Goal: Task Accomplishment & Management: Complete application form

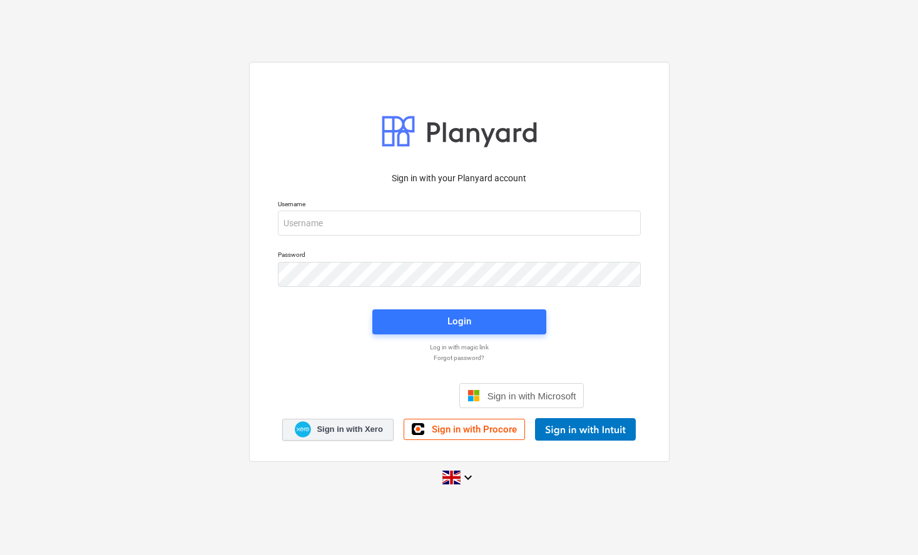
click at [342, 430] on span "Sign in with Xero" at bounding box center [350, 429] width 66 height 11
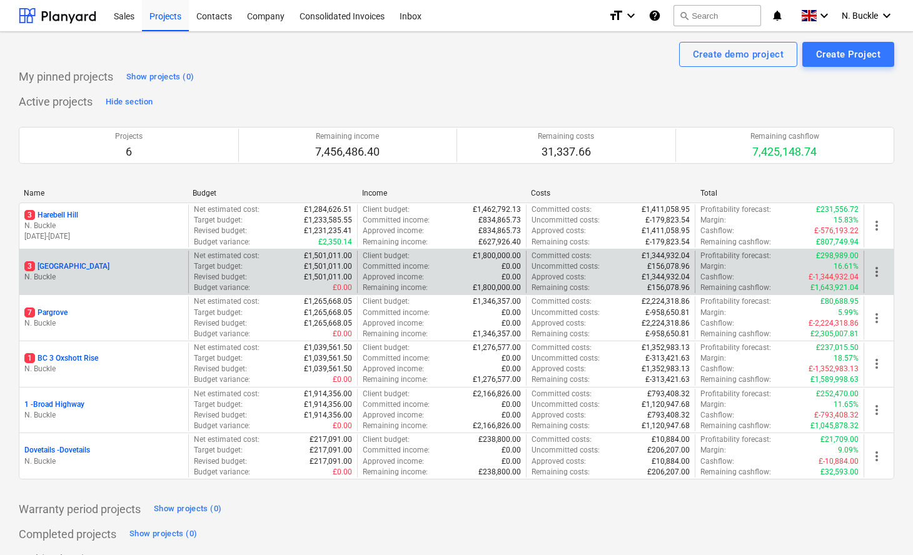
click at [66, 266] on p "3 [GEOGRAPHIC_DATA]" at bounding box center [66, 266] width 85 height 11
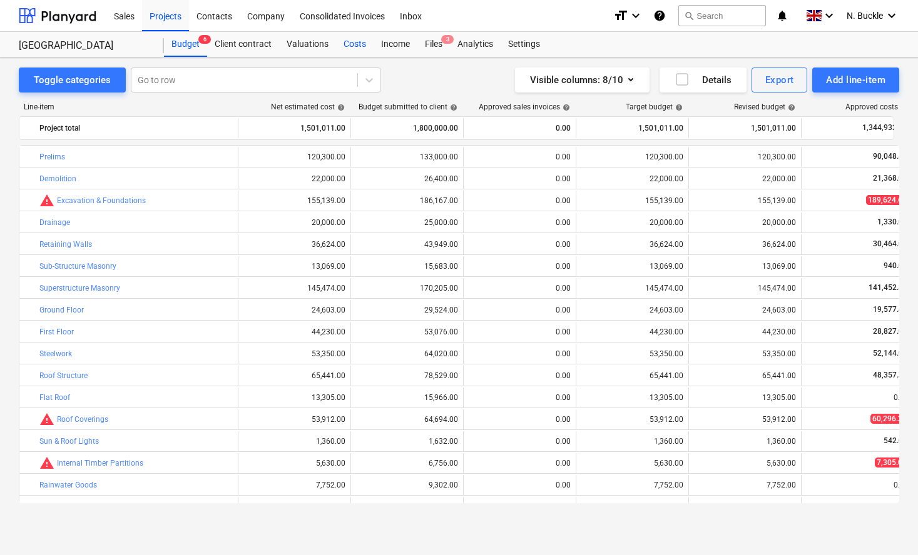
click at [361, 43] on div "Costs" at bounding box center [355, 44] width 38 height 25
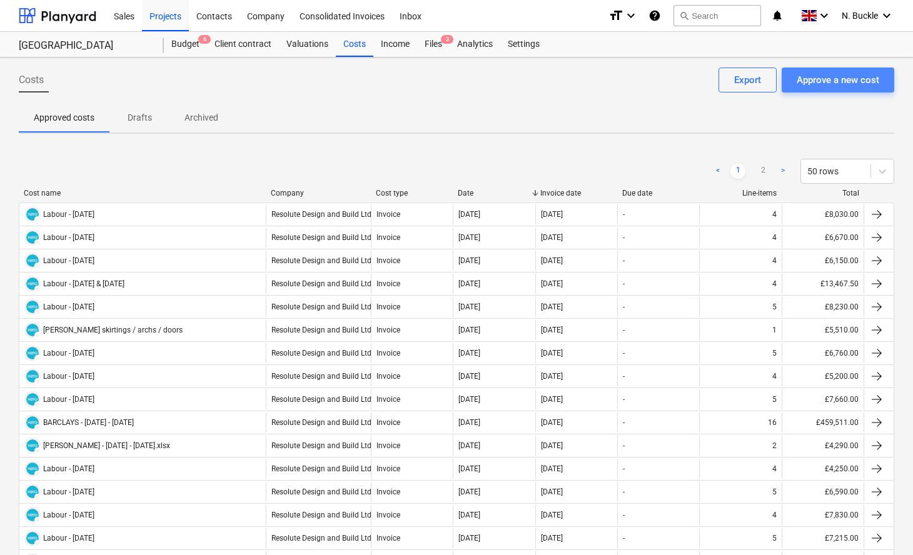
click at [823, 76] on div "Approve a new cost" at bounding box center [838, 80] width 83 height 16
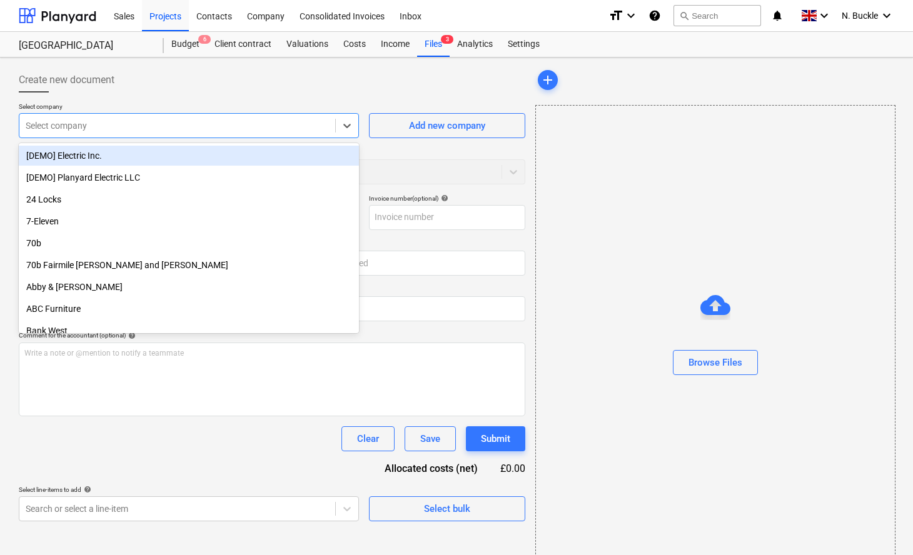
click at [187, 134] on div "Select company" at bounding box center [189, 125] width 340 height 25
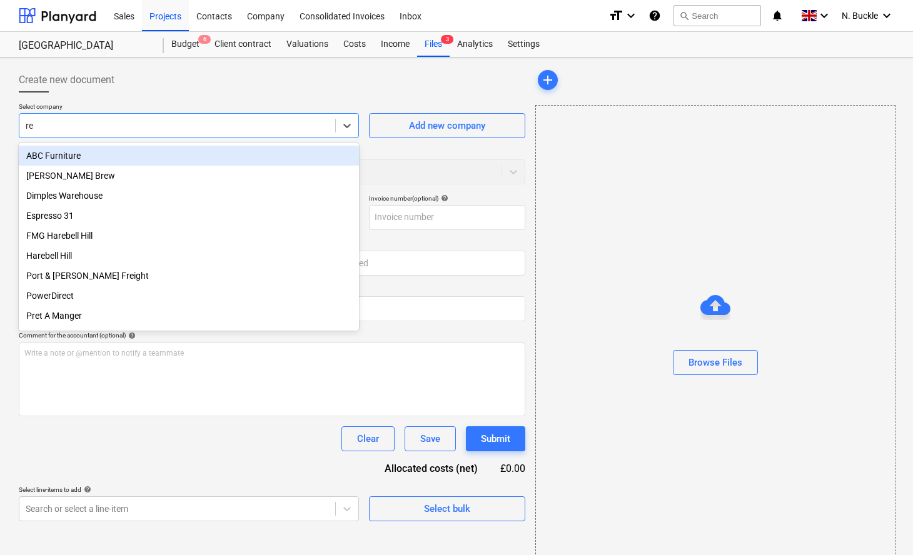
type input "res"
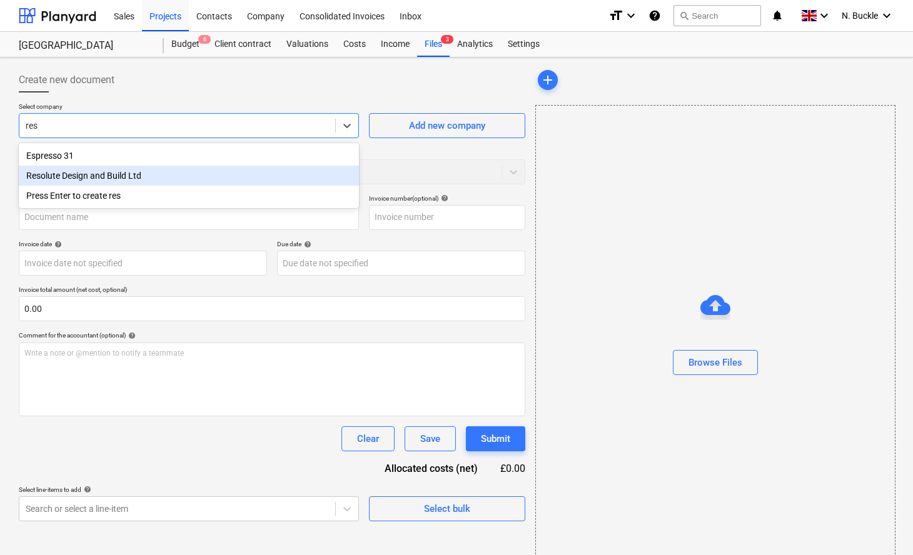
click at [158, 169] on div "Resolute Design and Build Ltd" at bounding box center [189, 176] width 340 height 20
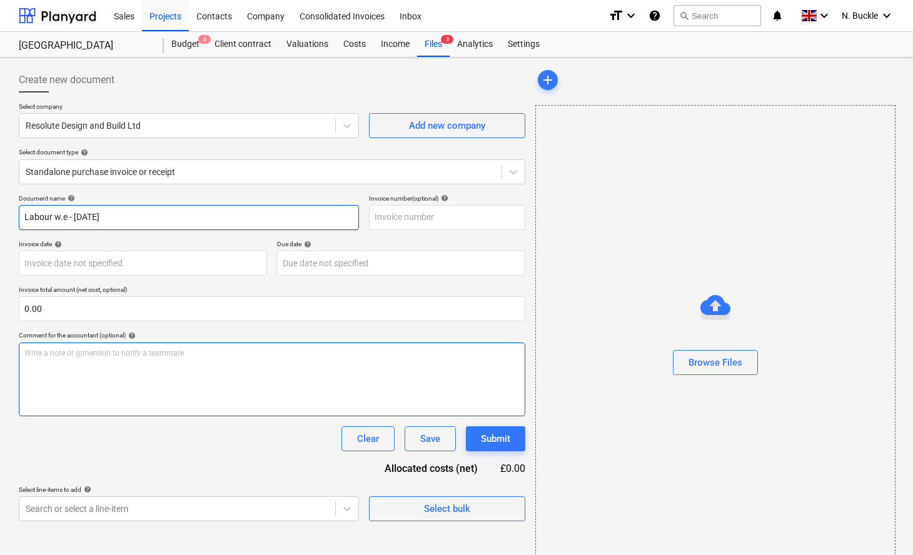
type input "Labour w.e - [DATE]"
click at [53, 383] on div "Write a note or @mention to notify a teammate [PERSON_NAME]" at bounding box center [272, 380] width 507 height 74
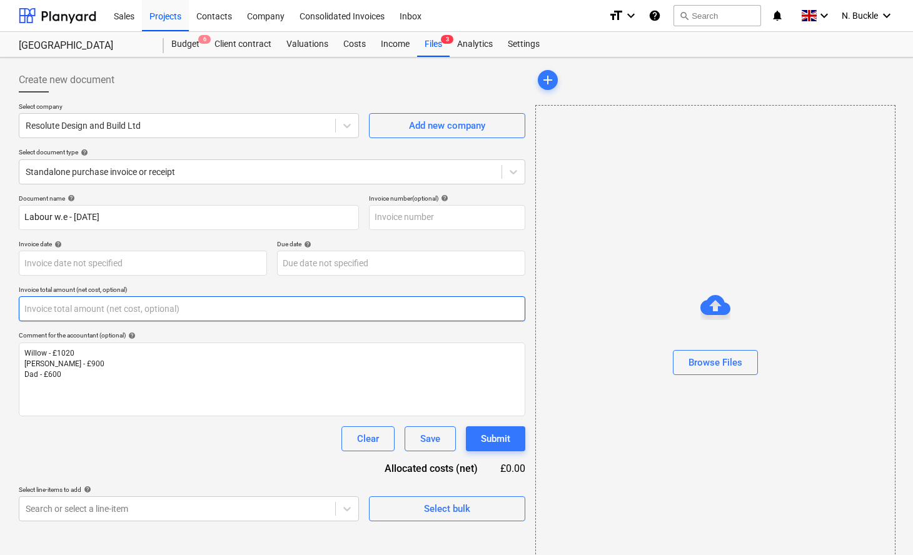
click at [69, 308] on input "text" at bounding box center [272, 309] width 507 height 25
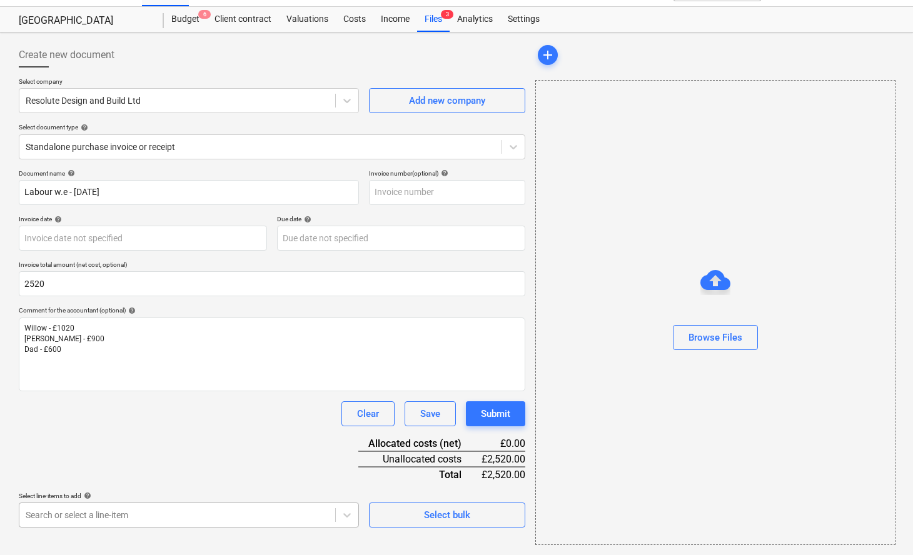
type input "2,520.00"
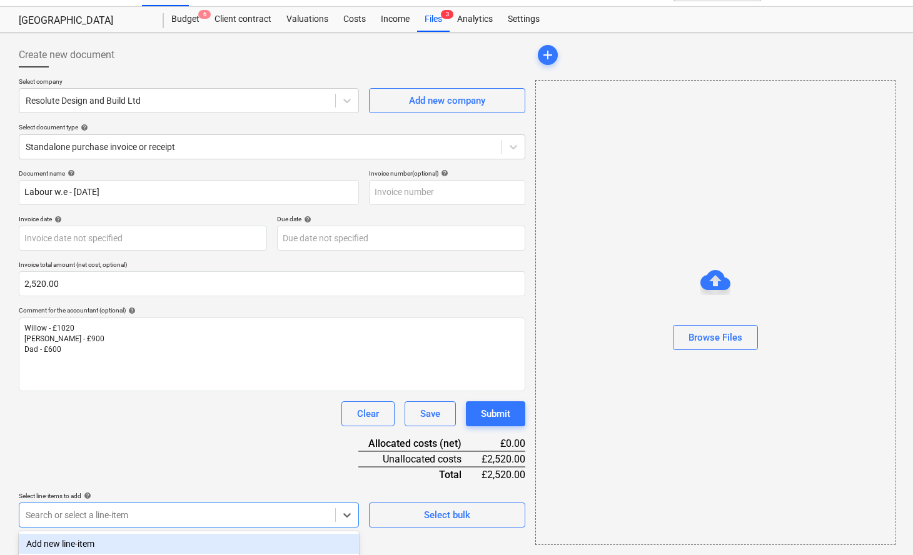
click at [104, 512] on body "Sales Projects Contacts Company Consolidated Invoices Inbox format_size keyboar…" at bounding box center [456, 252] width 913 height 555
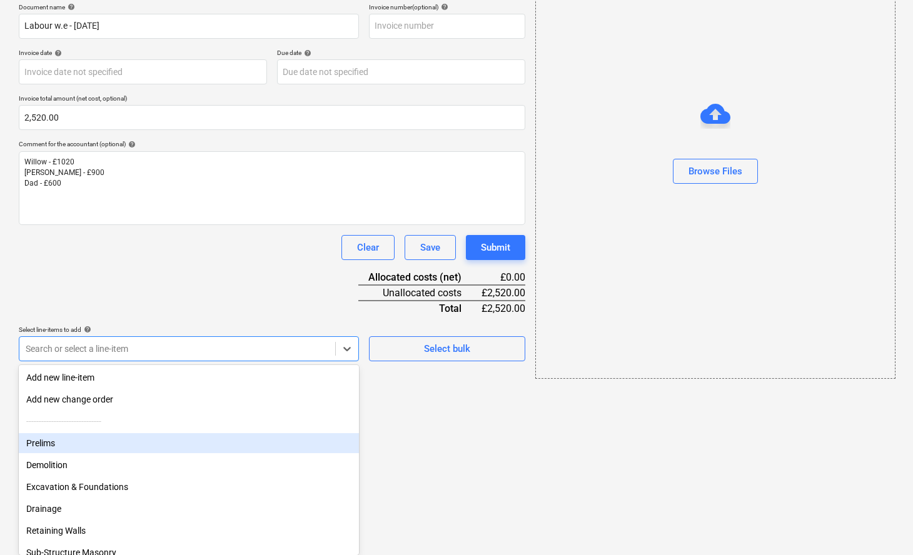
click at [101, 445] on div "Prelims" at bounding box center [189, 444] width 340 height 20
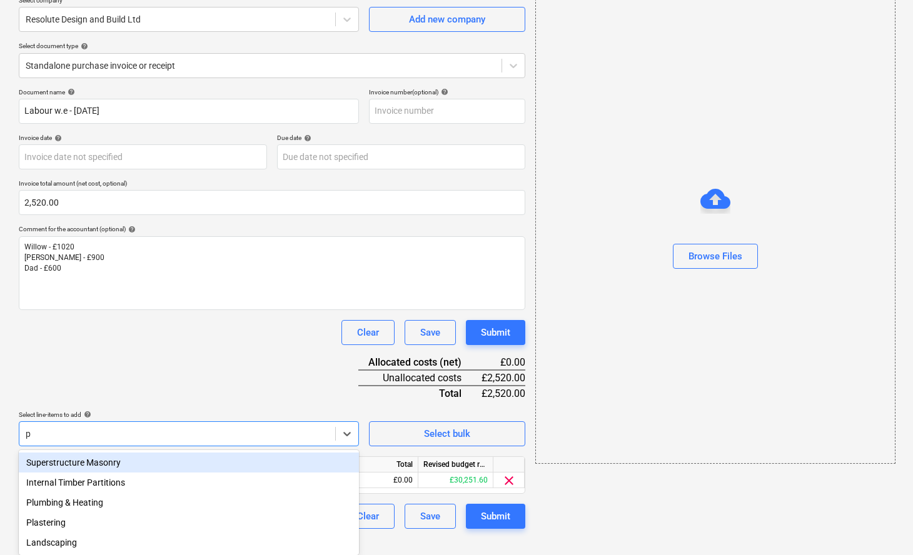
type input "pl"
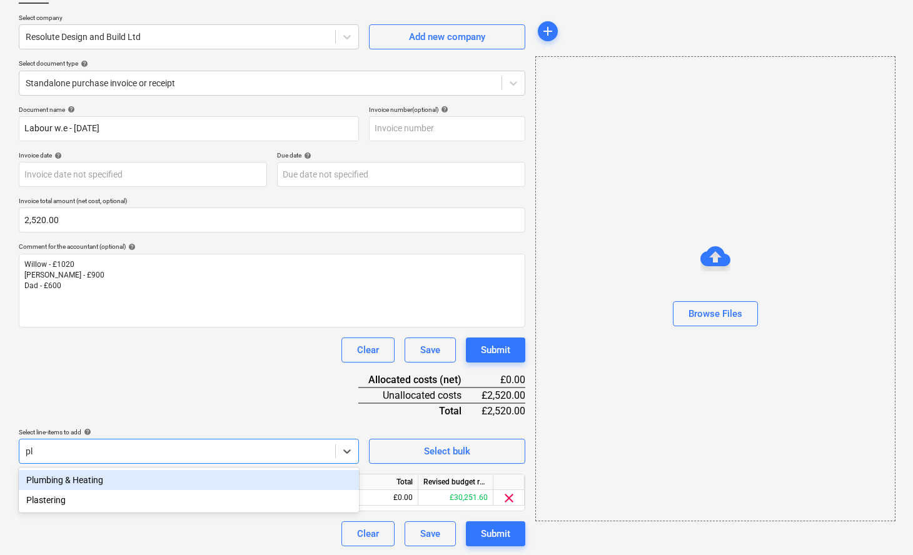
click at [90, 478] on div "Plumbing & Heating" at bounding box center [189, 480] width 340 height 20
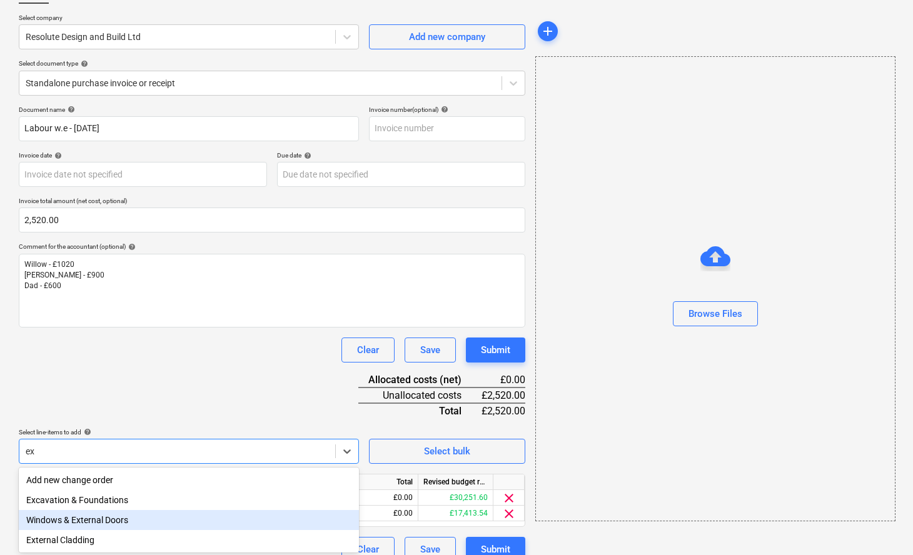
type input "e"
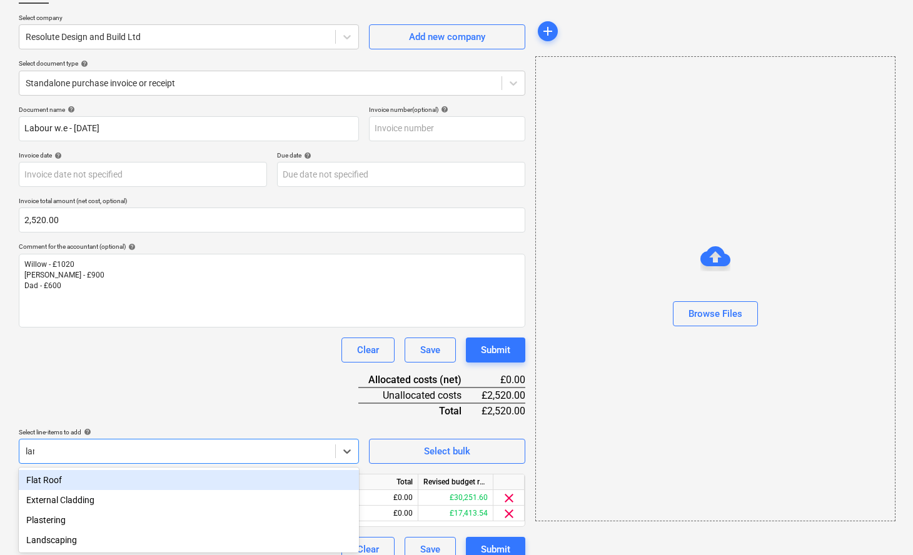
type input "land"
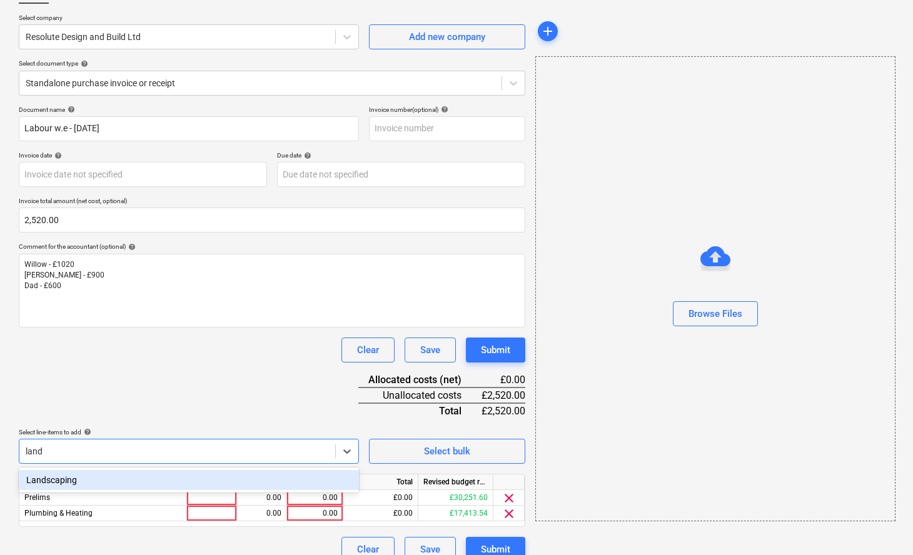
click at [76, 489] on div "Landscaping" at bounding box center [189, 480] width 340 height 20
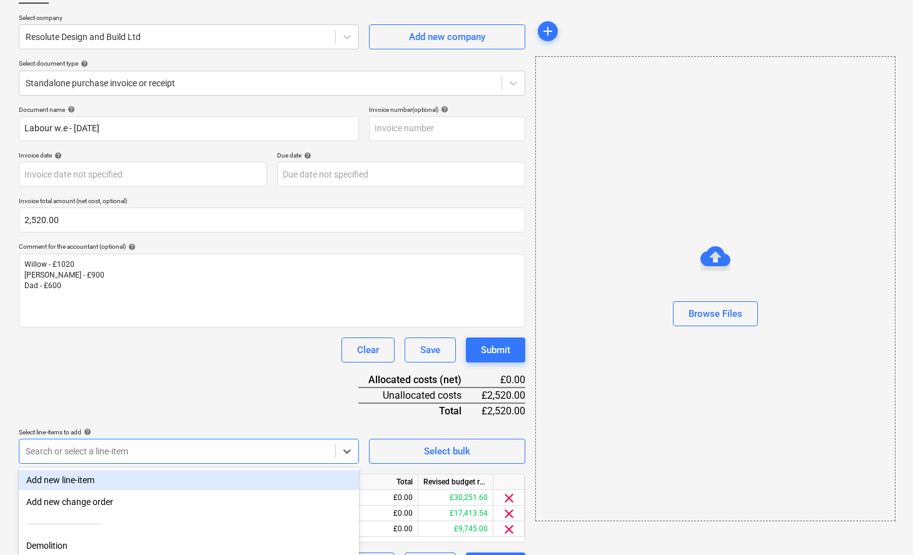
click at [139, 386] on div "Document name help Labour w.e - [DATE] Invoice number (optional) help Invoice d…" at bounding box center [272, 342] width 507 height 472
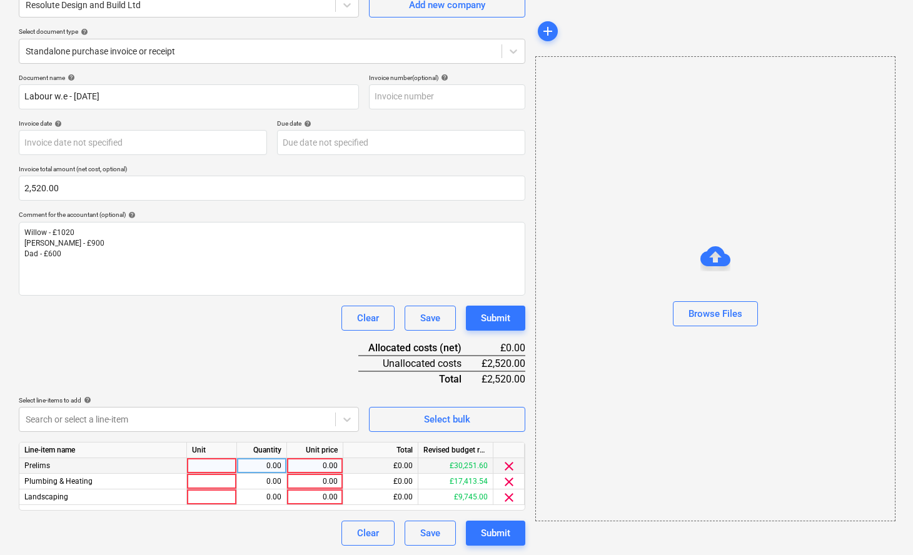
scroll to position [120, 0]
click at [223, 465] on div at bounding box center [212, 467] width 50 height 16
type input "1"
click at [257, 466] on div "0.00" at bounding box center [261, 467] width 39 height 16
click at [315, 465] on div "0.00" at bounding box center [315, 467] width 46 height 16
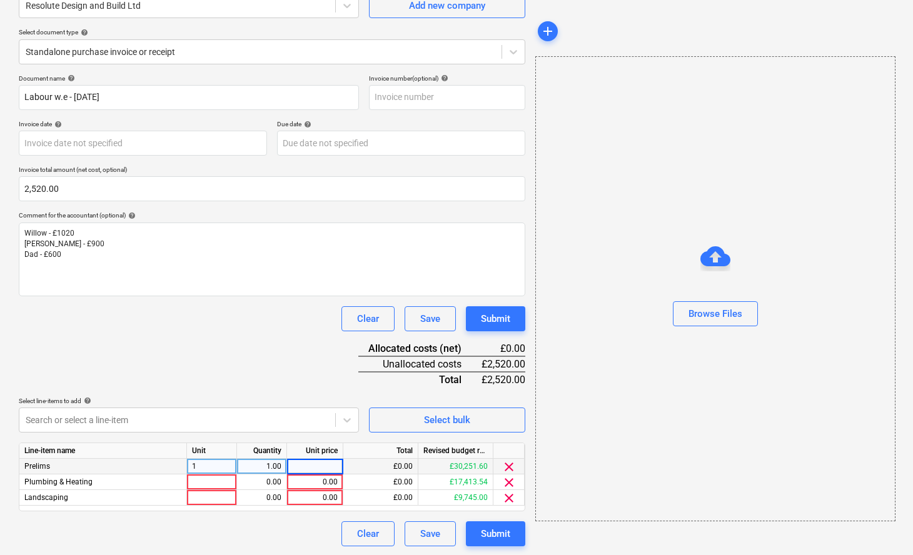
type input "9"
type input "600"
click at [224, 481] on div at bounding box center [212, 483] width 50 height 16
click at [266, 481] on div "0.00" at bounding box center [261, 483] width 39 height 16
type input "1"
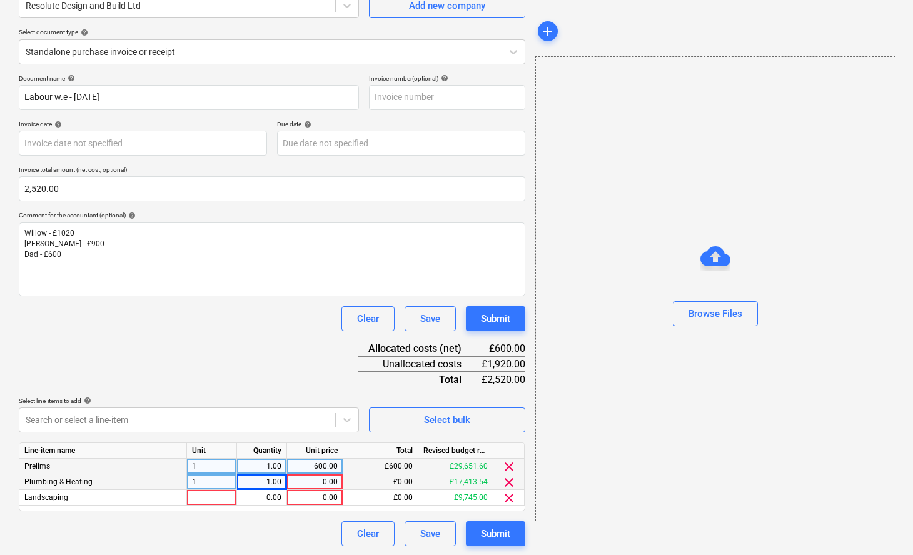
click at [317, 480] on div "0.00" at bounding box center [315, 483] width 46 height 16
type input "1020"
click at [215, 495] on div at bounding box center [212, 498] width 50 height 16
click at [261, 497] on div "0.00" at bounding box center [261, 498] width 39 height 16
click at [310, 499] on div "0.00" at bounding box center [315, 498] width 46 height 16
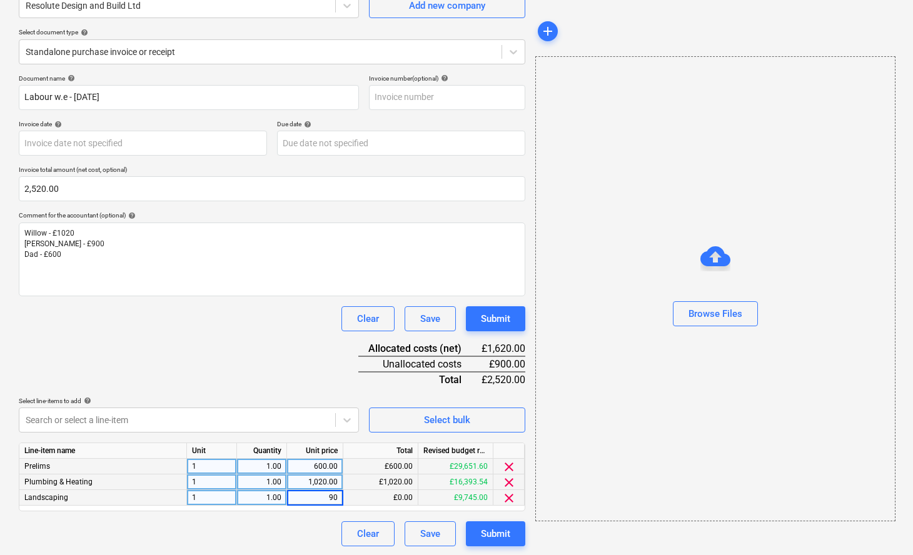
type input "900"
click at [266, 344] on div "Document name help Labour w.e - [DATE] Invoice number (optional) help Invoice d…" at bounding box center [272, 310] width 507 height 472
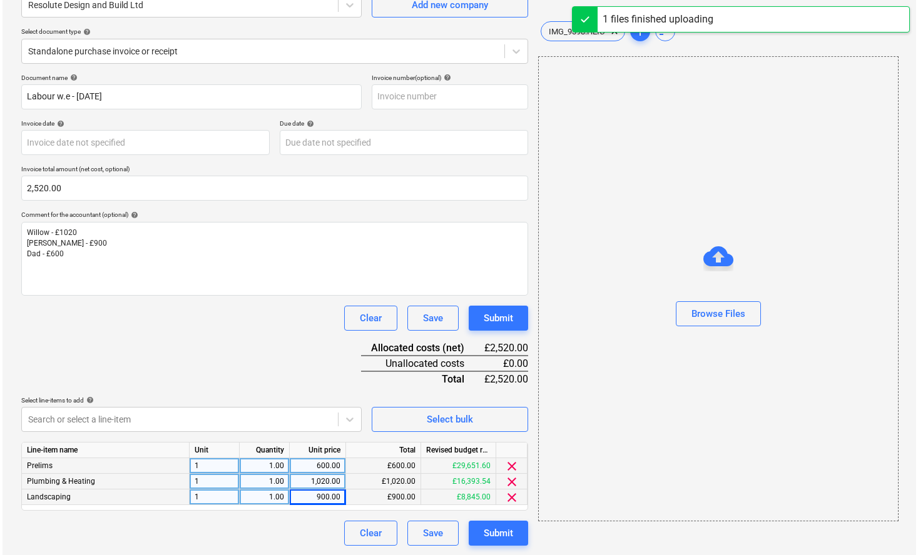
scroll to position [120, 0]
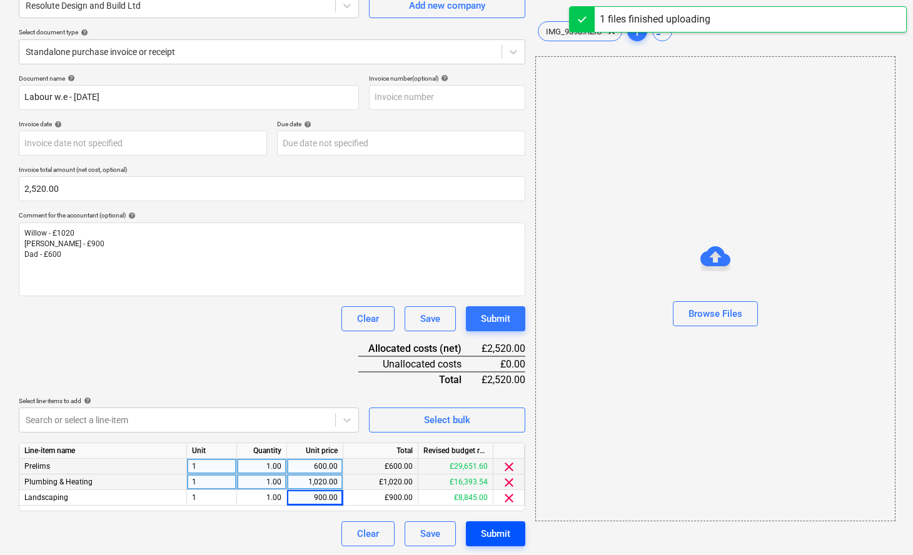
click at [485, 536] on div "Submit" at bounding box center [495, 534] width 29 height 16
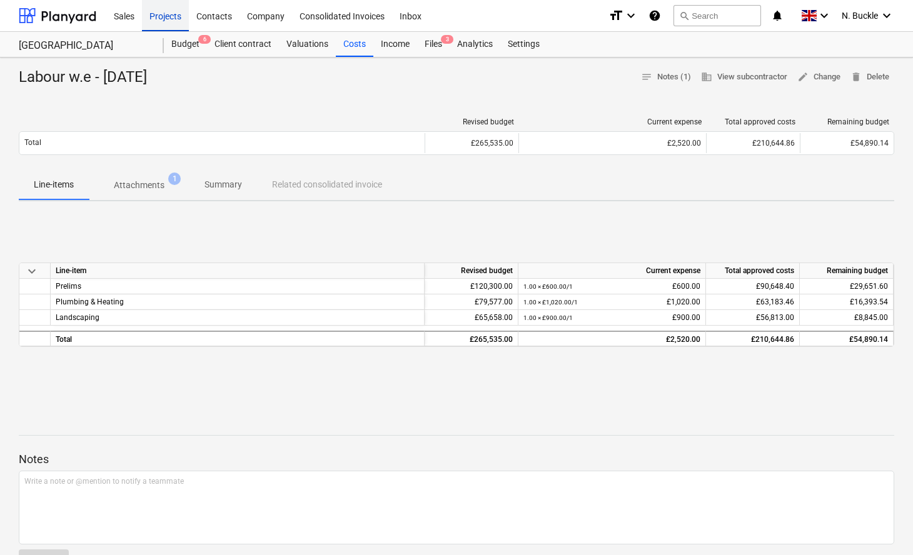
click at [173, 16] on div "Projects" at bounding box center [165, 15] width 47 height 32
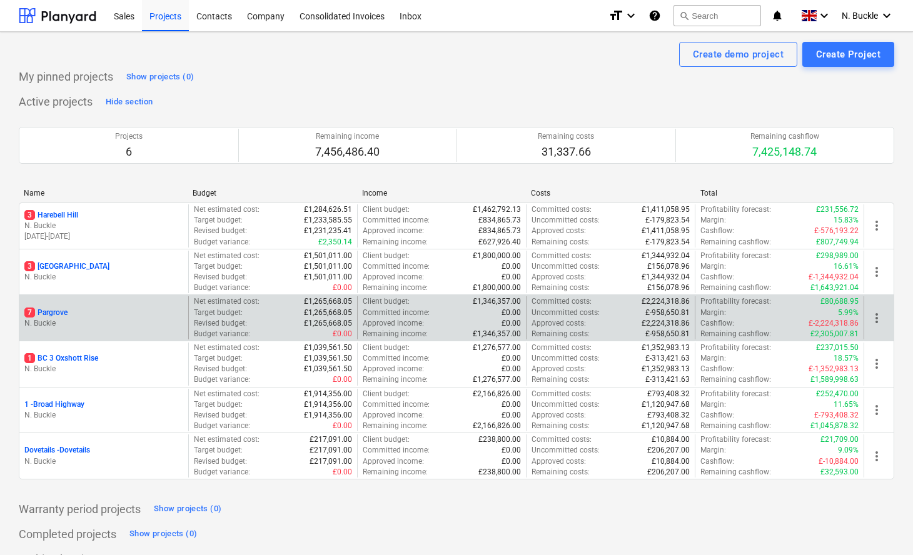
click at [54, 310] on p "7 Pargrove" at bounding box center [45, 313] width 43 height 11
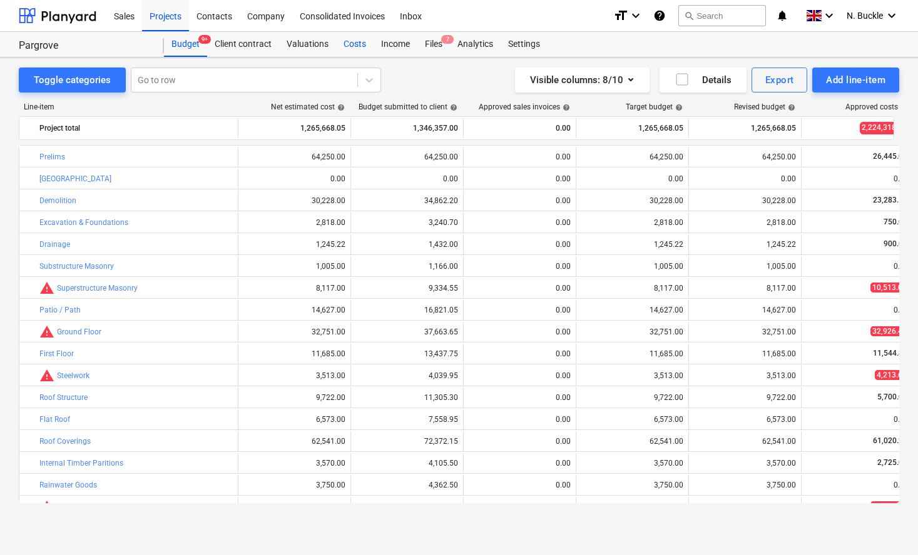
click at [350, 43] on div "Costs" at bounding box center [355, 44] width 38 height 25
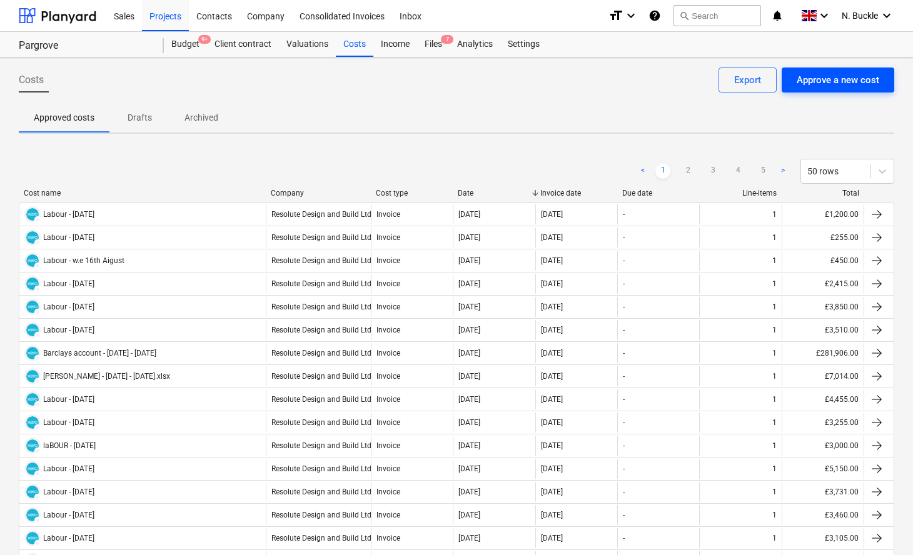
click at [854, 79] on div "Approve a new cost" at bounding box center [838, 80] width 83 height 16
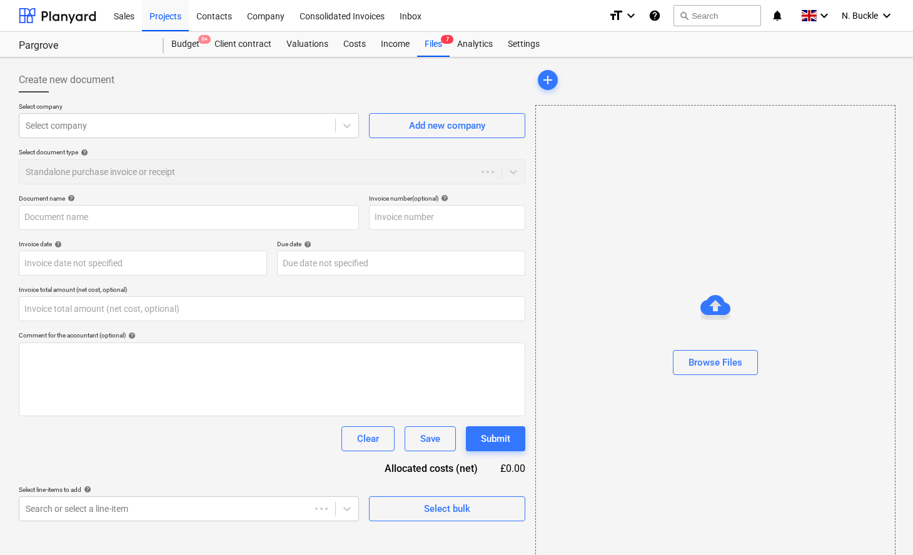
type input "0.00"
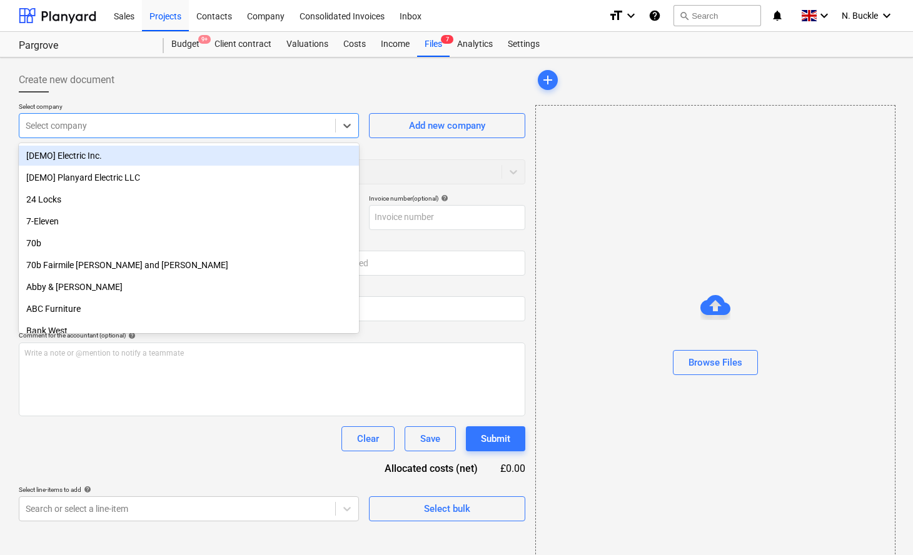
click at [166, 120] on div at bounding box center [177, 125] width 303 height 13
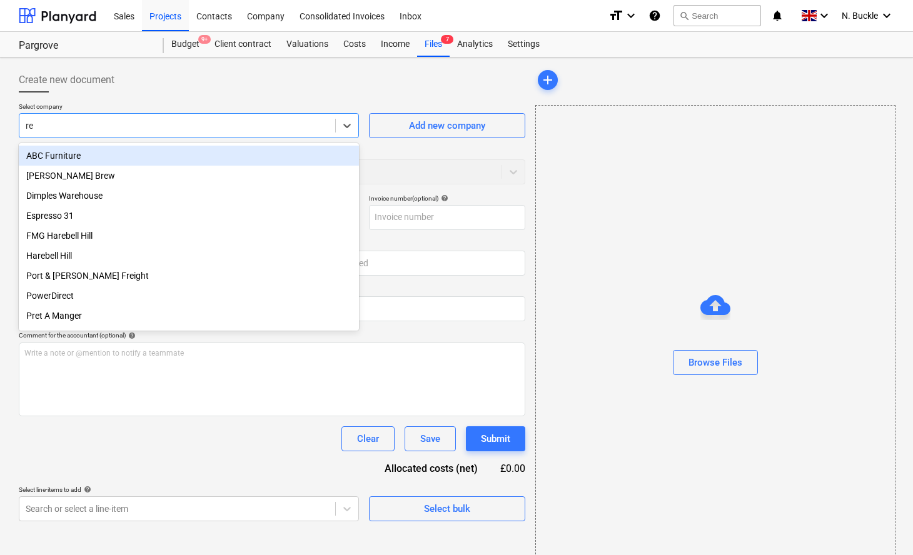
type input "res"
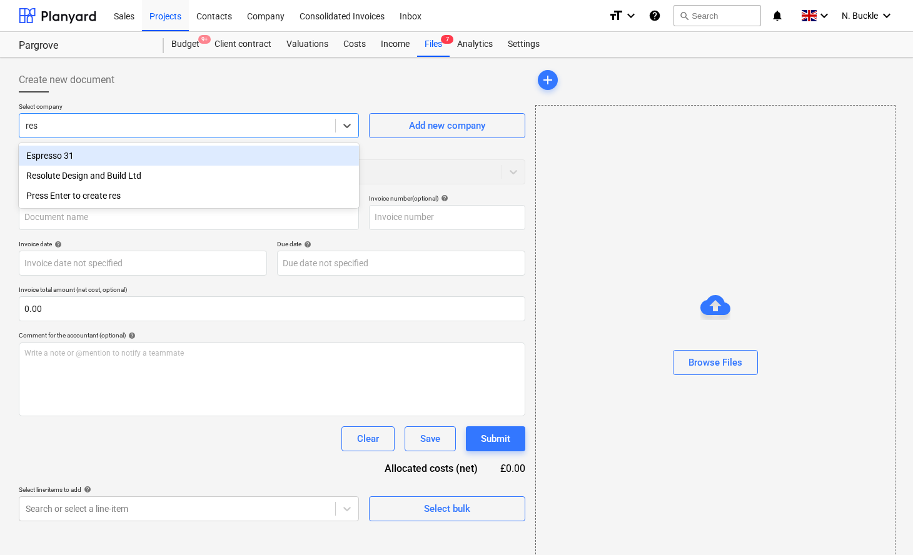
click at [140, 173] on div "Resolute Design and Build Ltd" at bounding box center [189, 176] width 340 height 20
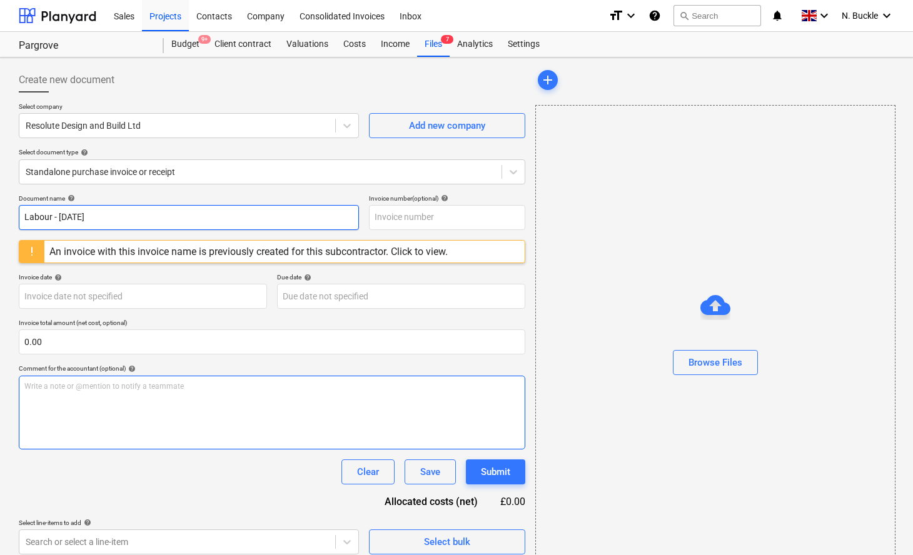
type input "Labour - [DATE]"
click at [125, 415] on div "Write a note or @mention to notify a teammate [PERSON_NAME]" at bounding box center [272, 413] width 507 height 74
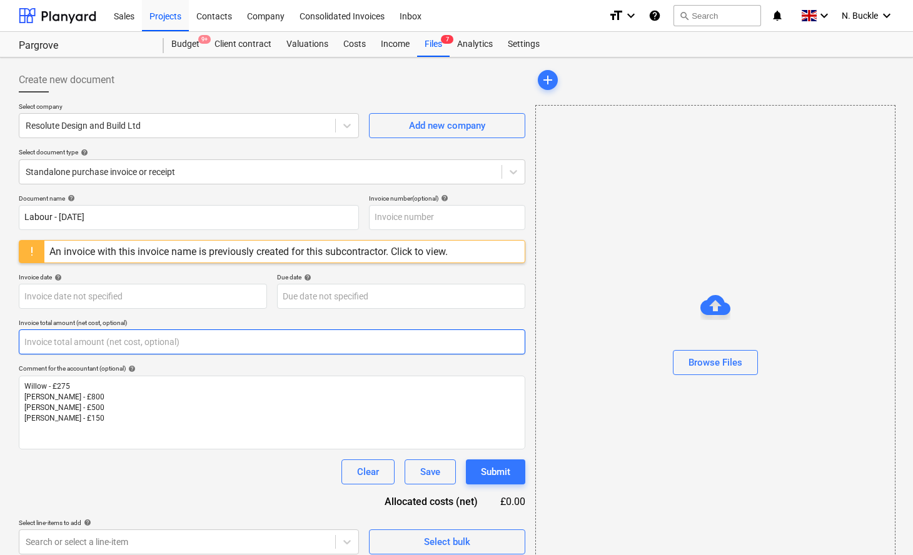
click at [70, 342] on input "text" at bounding box center [272, 342] width 507 height 25
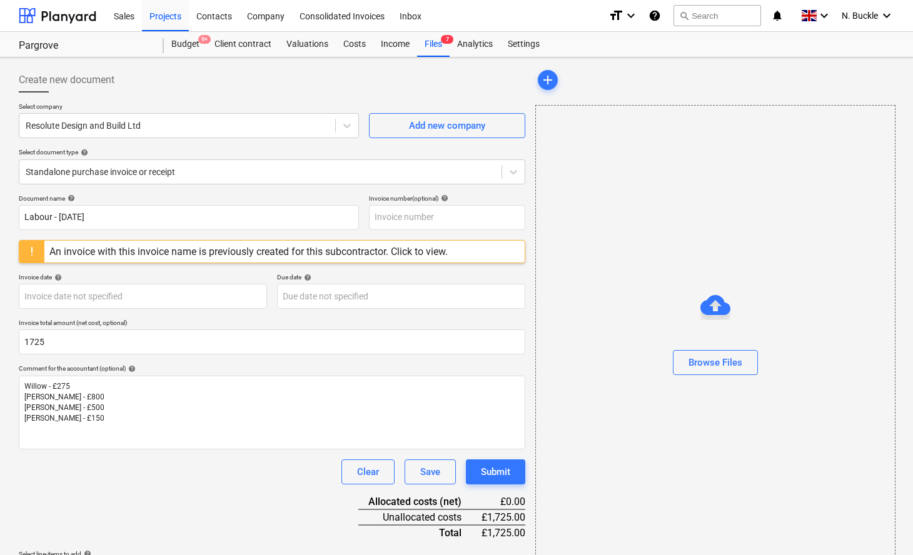
type input "1,725.00"
click at [131, 493] on div "Document name help Labour - [DATE] Invoice number (optional) help An invoice wi…" at bounding box center [272, 391] width 507 height 392
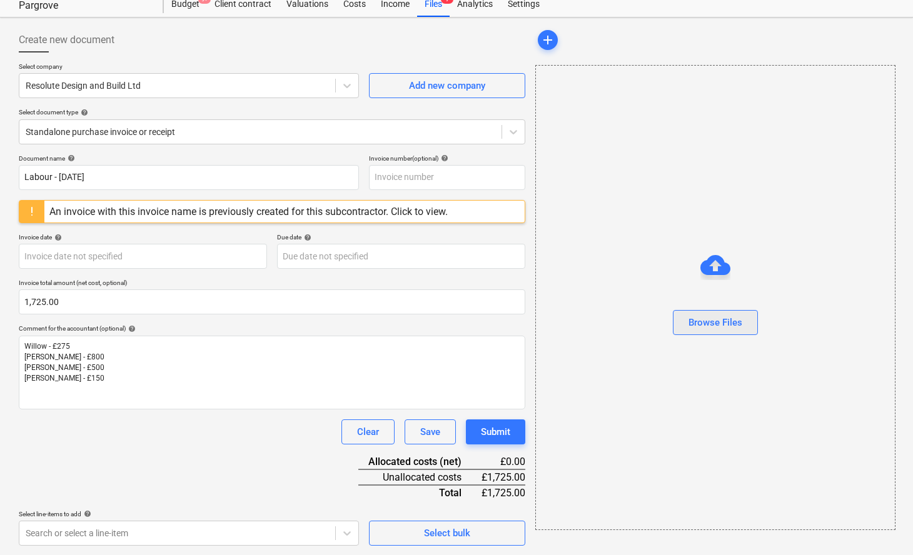
scroll to position [39, 0]
click at [733, 325] on div "Browse Files" at bounding box center [716, 323] width 54 height 16
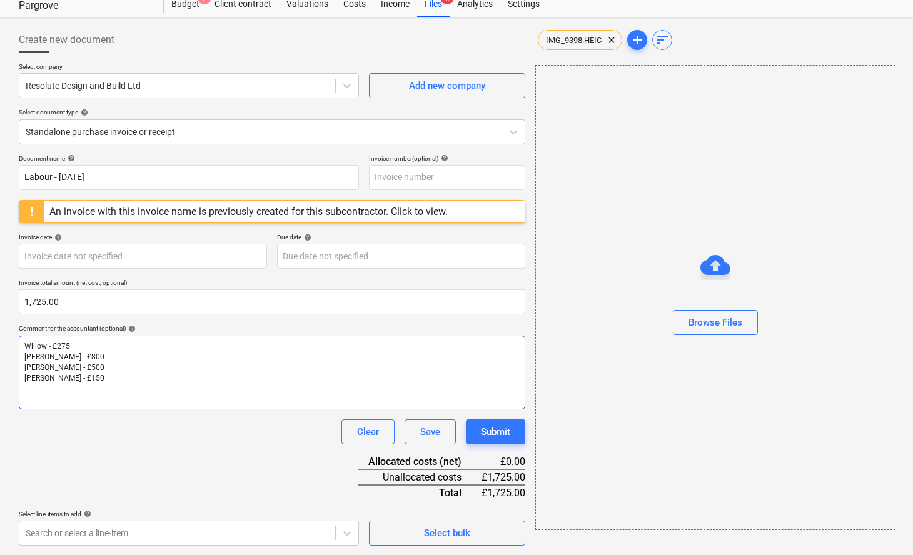
scroll to position [39, 0]
click at [160, 516] on body "Sales Projects Contacts Company Consolidated Invoices Inbox format_size keyboar…" at bounding box center [456, 238] width 913 height 555
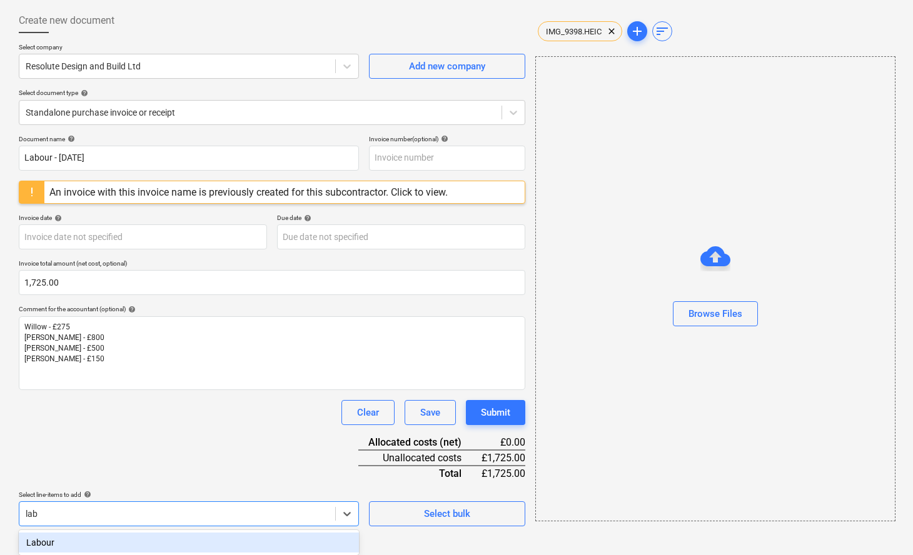
scroll to position [59, 0]
type input "labour"
click at [118, 547] on div "Labour" at bounding box center [189, 543] width 340 height 20
click at [156, 472] on div "Document name help Labour - [DATE] Invoice number (optional) help An invoice wi…" at bounding box center [272, 372] width 507 height 474
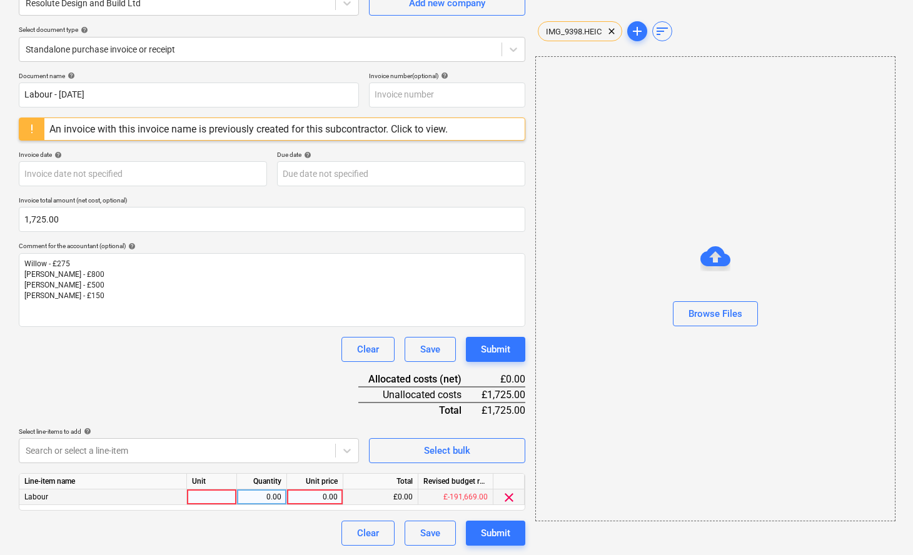
scroll to position [122, 0]
click at [216, 495] on div at bounding box center [212, 498] width 50 height 16
type input "1"
click at [250, 495] on div "0.00" at bounding box center [261, 498] width 39 height 16
type input "1"
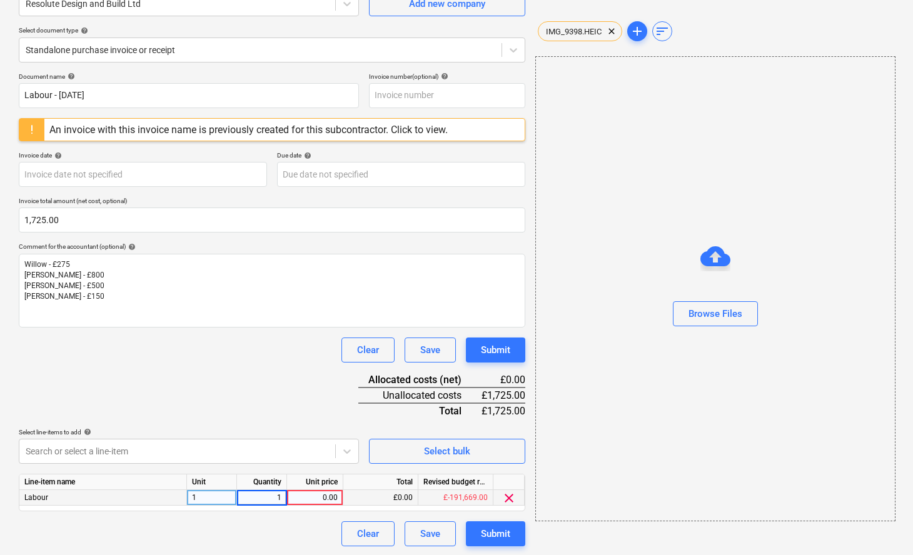
click at [301, 495] on div "0.00" at bounding box center [315, 498] width 46 height 16
type input "1725"
click at [228, 392] on div "Document name help Labour - [DATE] Invoice number (optional) help An invoice wi…" at bounding box center [272, 310] width 507 height 474
click at [494, 527] on div "Submit" at bounding box center [495, 534] width 29 height 16
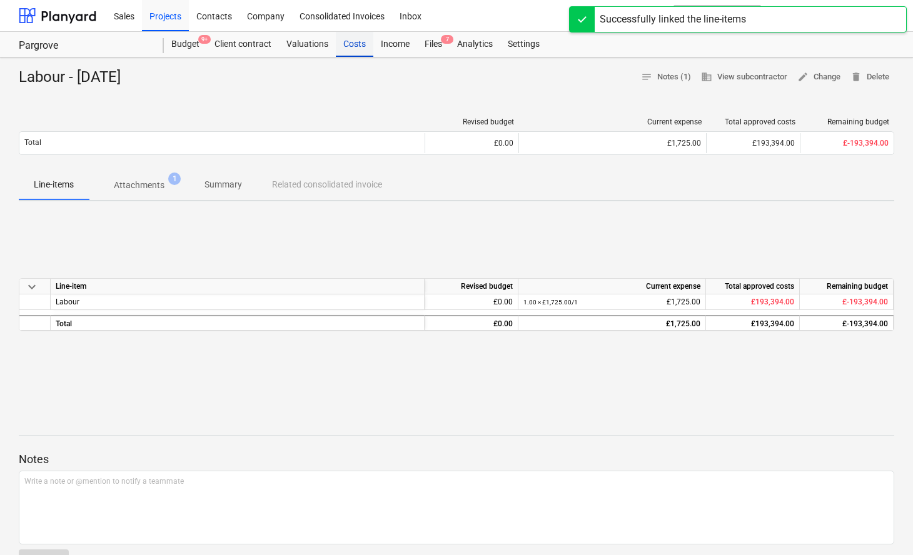
click at [359, 44] on div "Costs" at bounding box center [355, 44] width 38 height 25
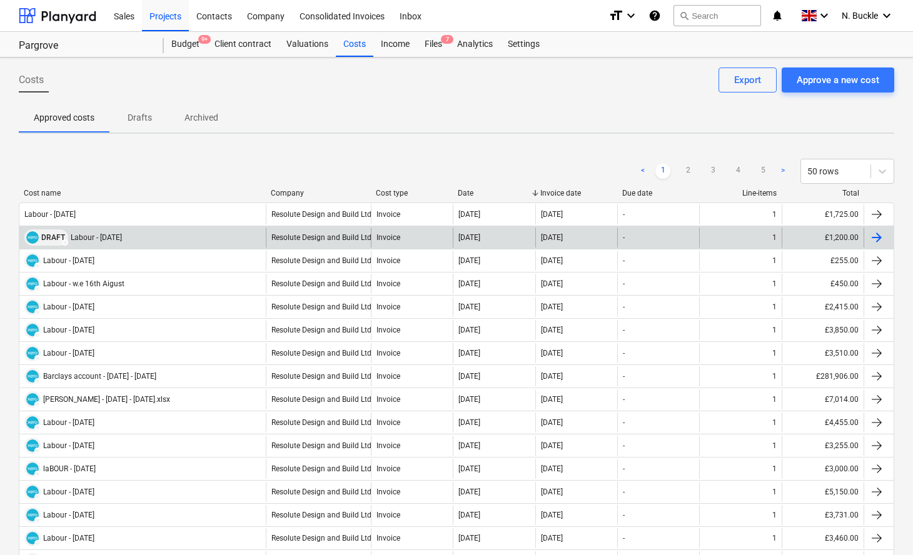
click at [37, 239] on img at bounding box center [32, 237] width 13 height 13
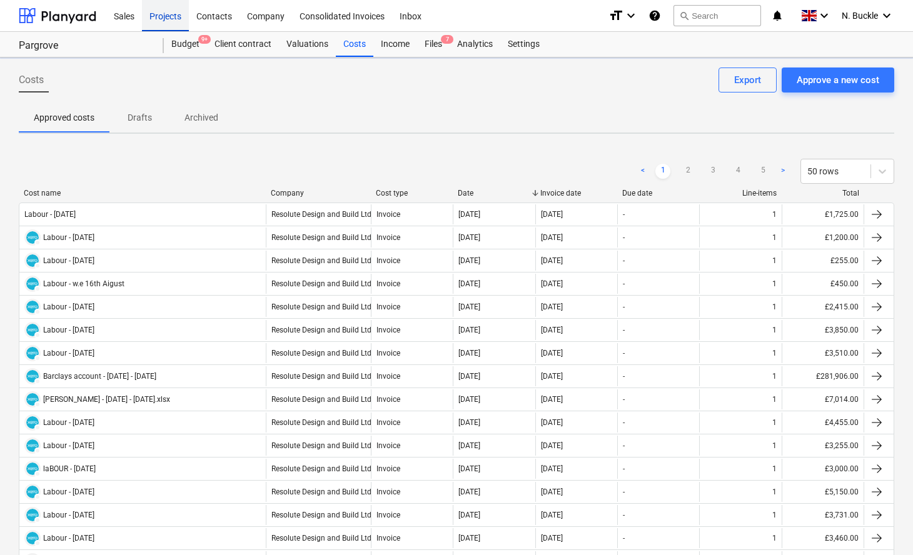
click at [163, 14] on div "Projects" at bounding box center [165, 15] width 47 height 32
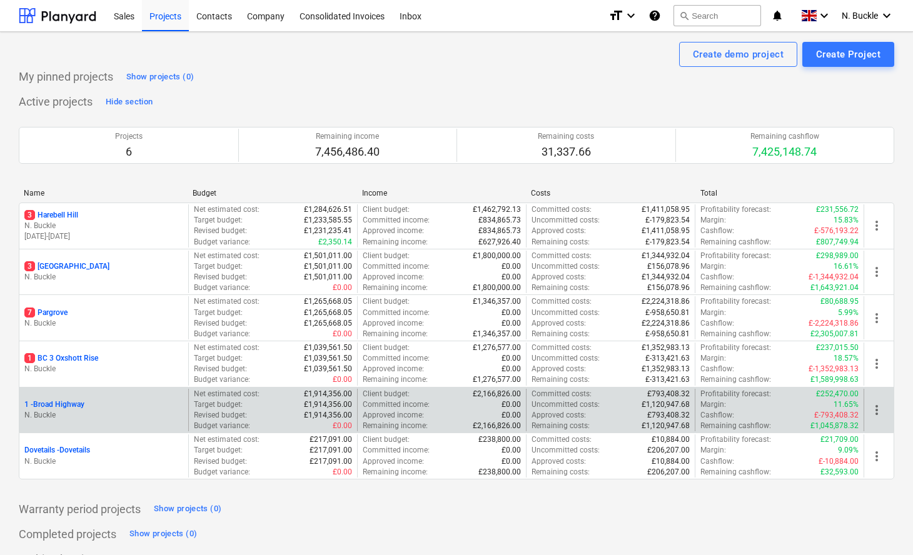
click at [67, 400] on p "1 - [GEOGRAPHIC_DATA]" at bounding box center [54, 405] width 60 height 11
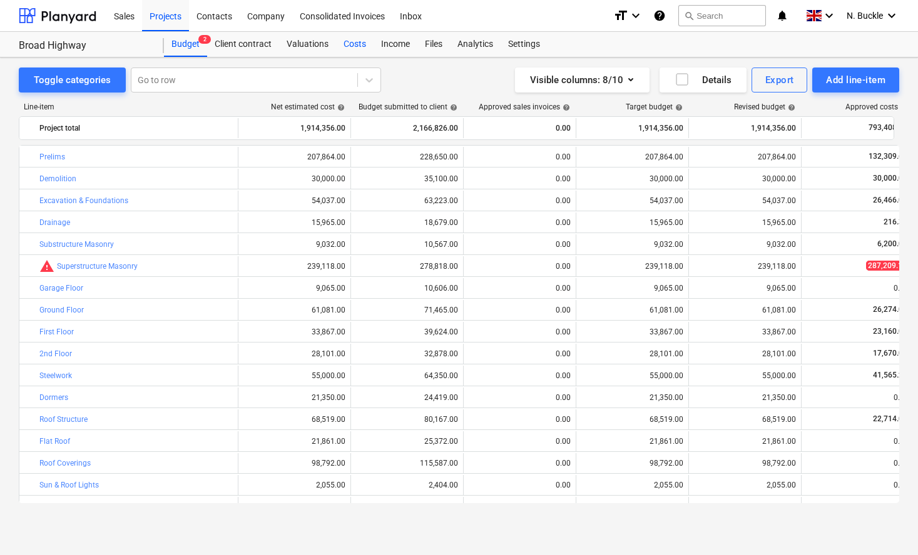
click at [353, 43] on div "Costs" at bounding box center [355, 44] width 38 height 25
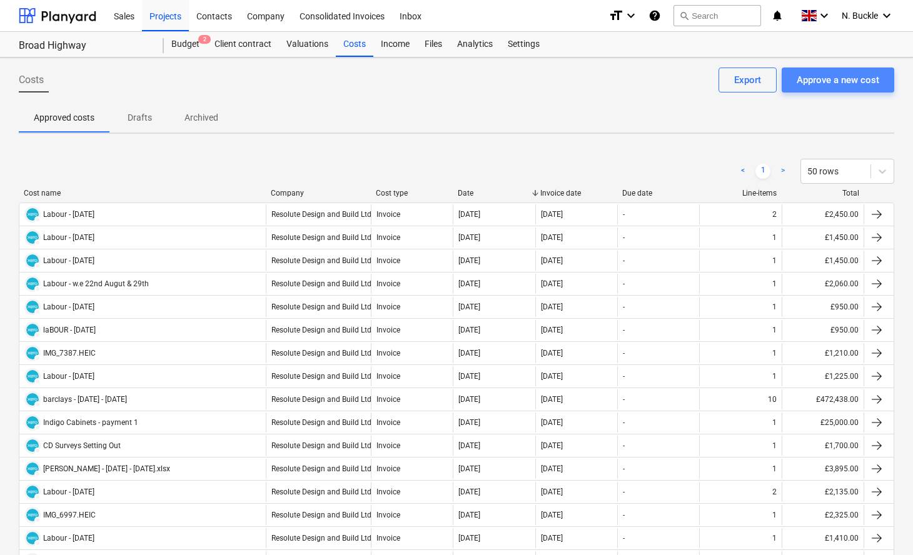
click at [827, 79] on div "Approve a new cost" at bounding box center [838, 80] width 83 height 16
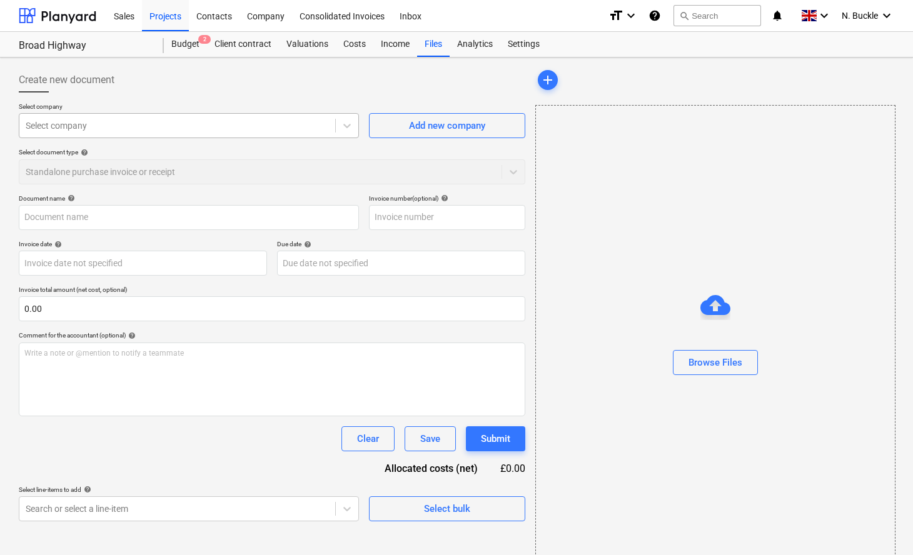
click at [146, 122] on div at bounding box center [177, 125] width 303 height 13
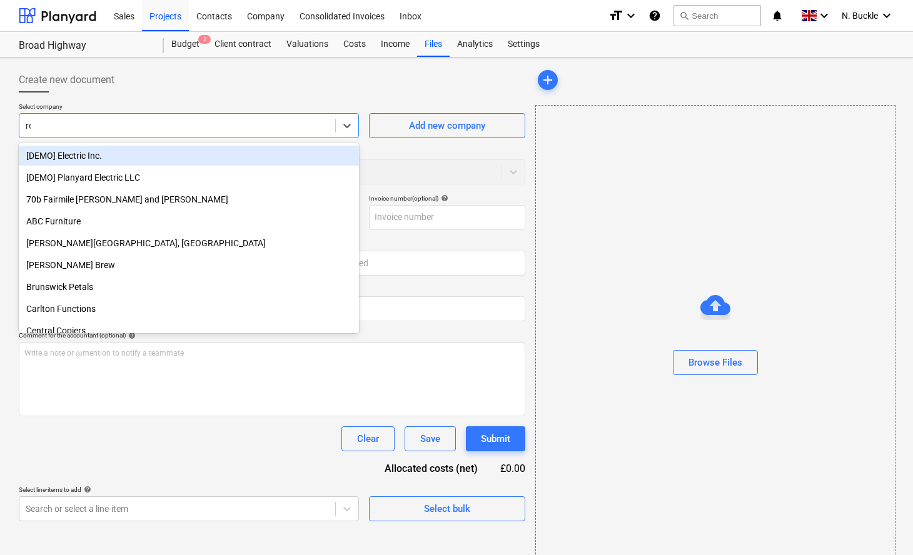
type input "res"
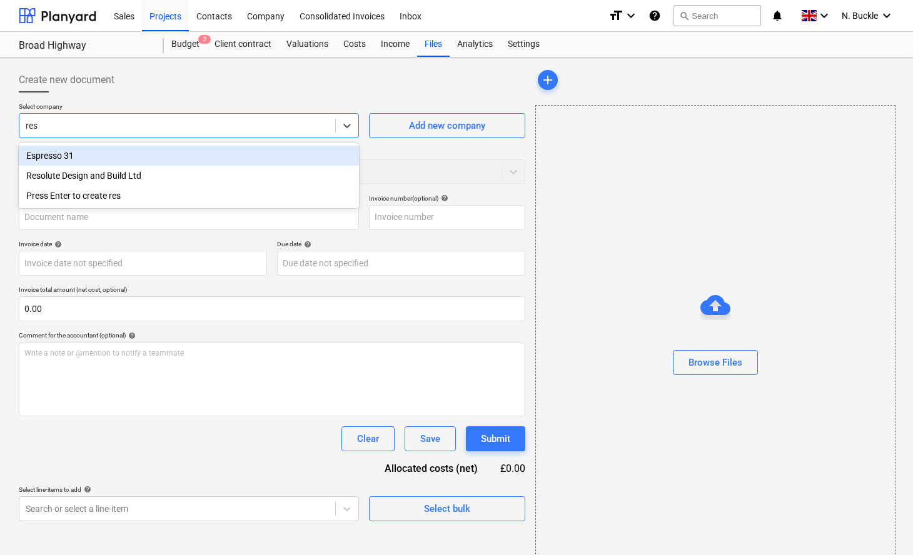
click at [119, 177] on div "Resolute Design and Build Ltd" at bounding box center [189, 176] width 340 height 20
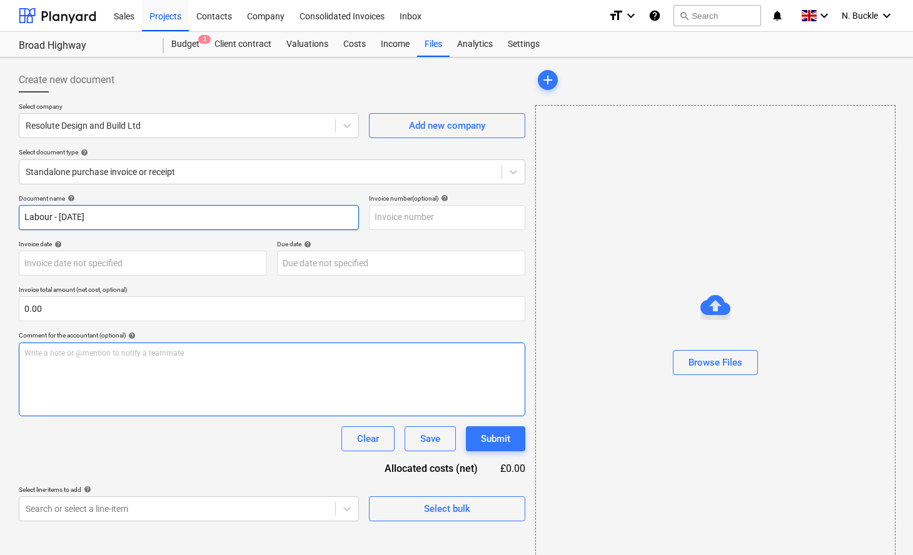
type input "Labour - [DATE]"
click at [65, 364] on div "Write a note or @mention to notify a teammate [PERSON_NAME]" at bounding box center [272, 380] width 507 height 74
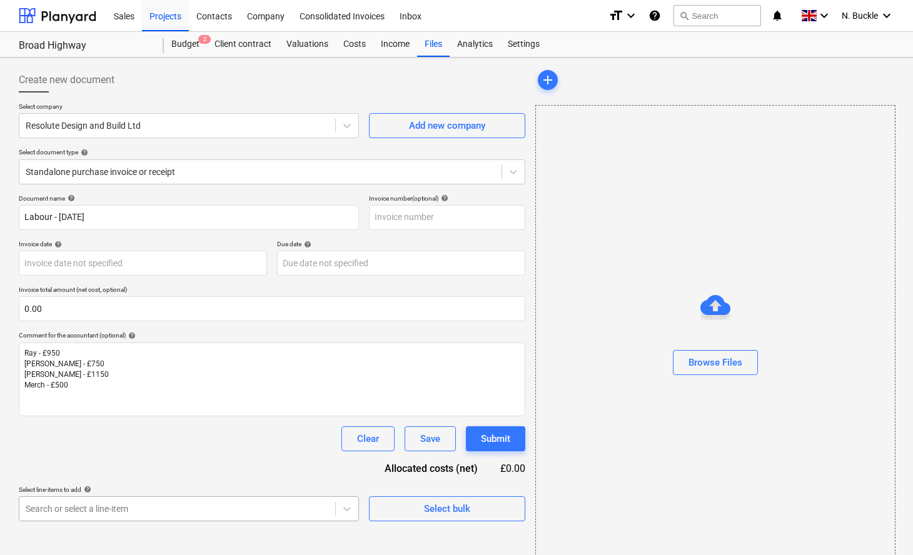
click at [91, 504] on body "Sales Projects Contacts Company Consolidated Invoices Inbox format_size keyboar…" at bounding box center [456, 277] width 913 height 555
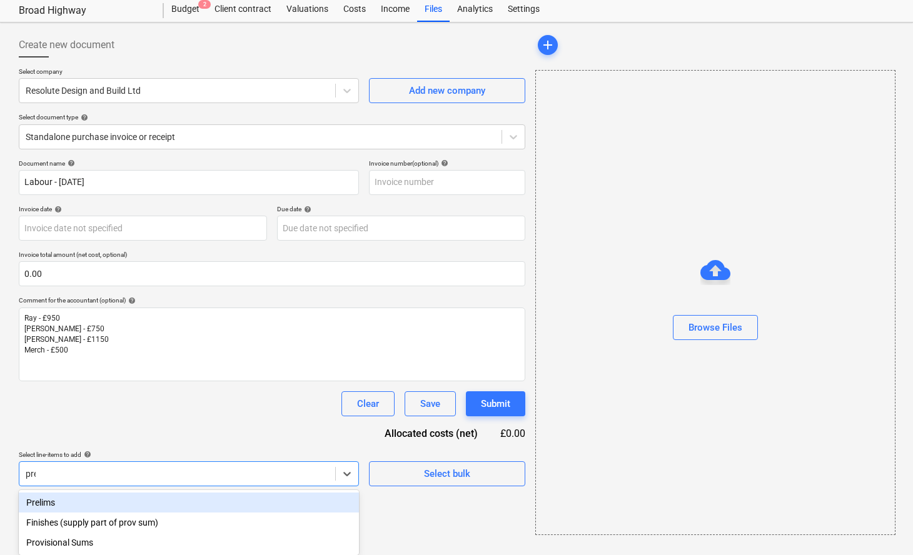
scroll to position [25, 0]
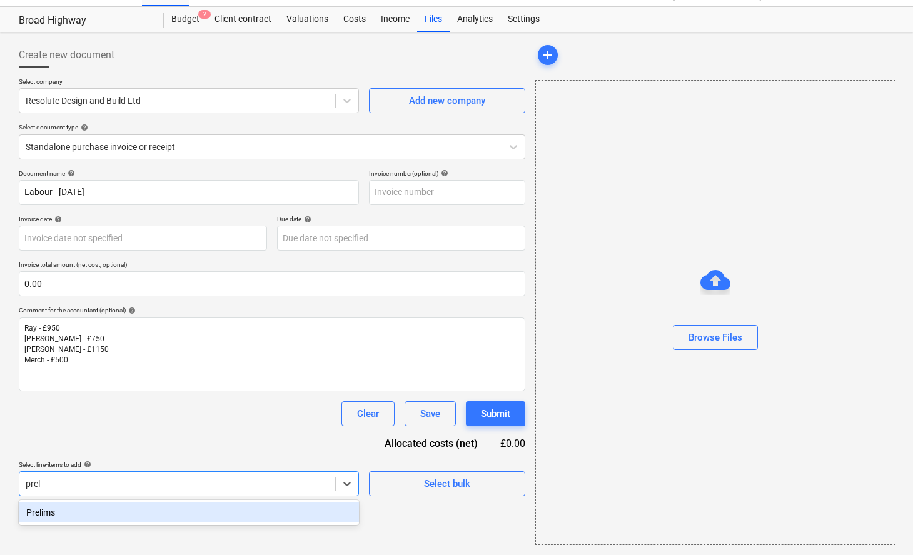
type input "[PERSON_NAME]"
click at [83, 514] on div "Prelims" at bounding box center [189, 513] width 340 height 20
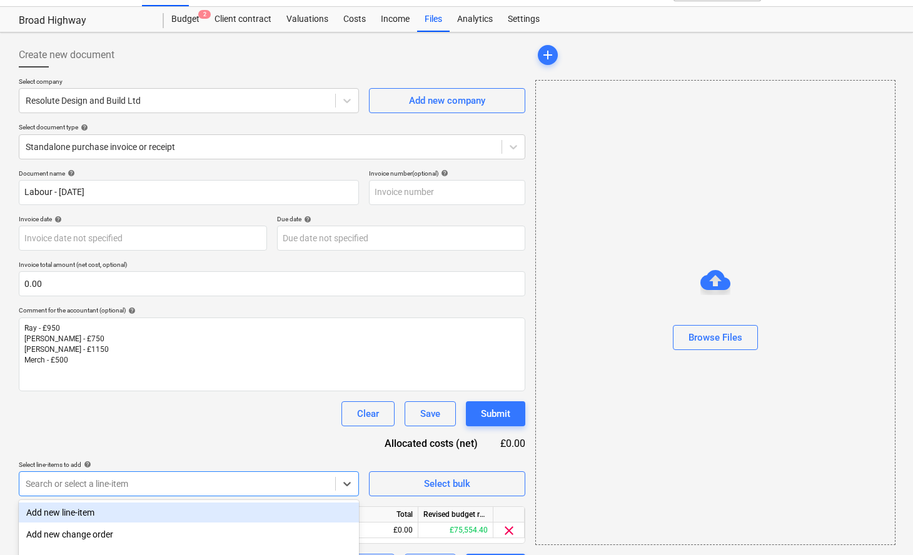
click at [124, 440] on div "Document name help Labour - [DATE] Invoice number (optional) help Invoice date …" at bounding box center [272, 375] width 507 height 410
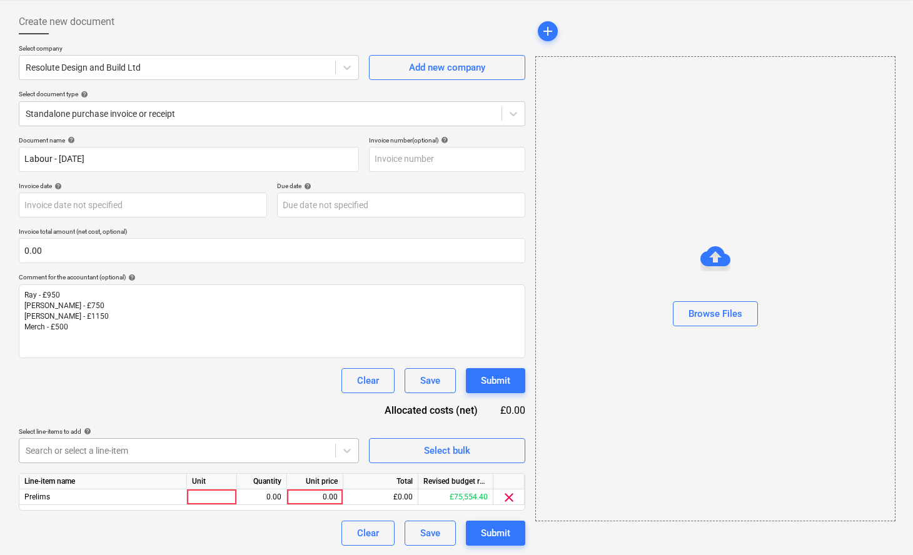
scroll to position [58, 0]
click at [213, 494] on div at bounding box center [212, 498] width 50 height 16
click at [274, 494] on div "0.00" at bounding box center [261, 498] width 39 height 16
click at [320, 490] on div "0.00" at bounding box center [315, 498] width 46 height 16
type input "950"
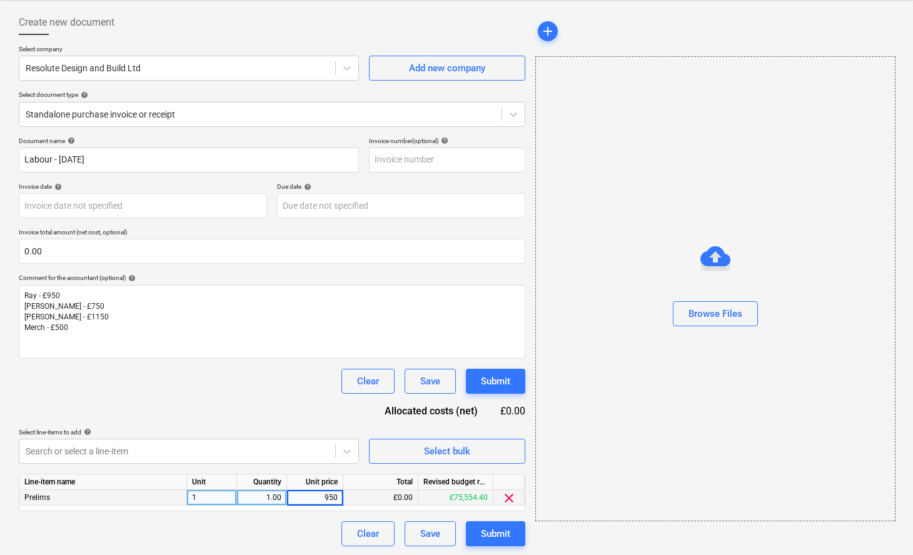
click at [251, 390] on div "Clear Save Submit" at bounding box center [272, 381] width 507 height 25
click at [128, 450] on body "Sales Projects Contacts Company Consolidated Invoices Inbox format_size keyboar…" at bounding box center [456, 219] width 913 height 555
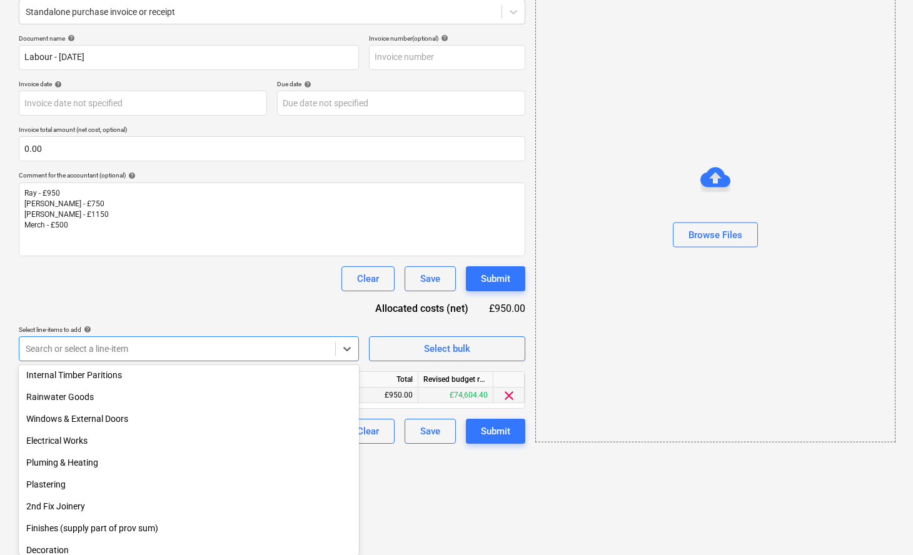
scroll to position [400, 0]
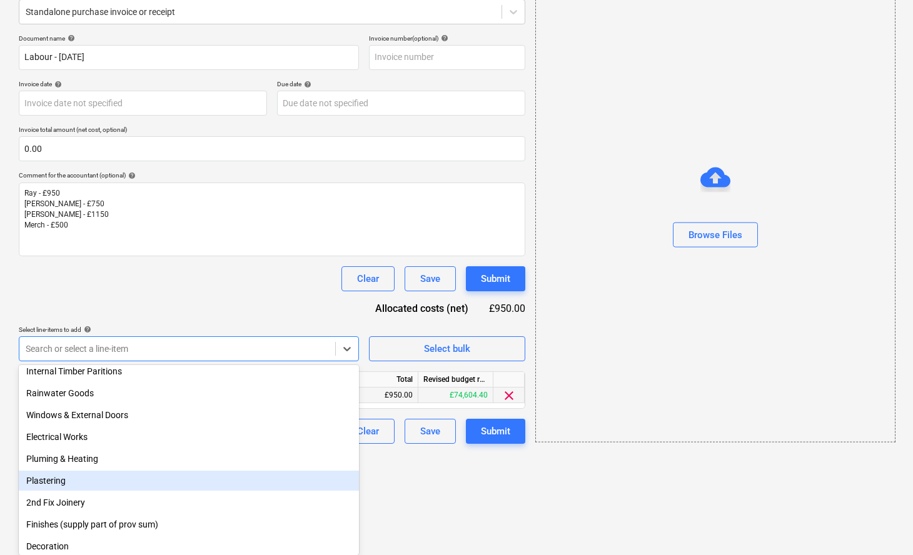
drag, startPoint x: 128, startPoint y: 450, endPoint x: 113, endPoint y: 474, distance: 28.5
click at [99, 483] on div "Plastering" at bounding box center [189, 481] width 340 height 20
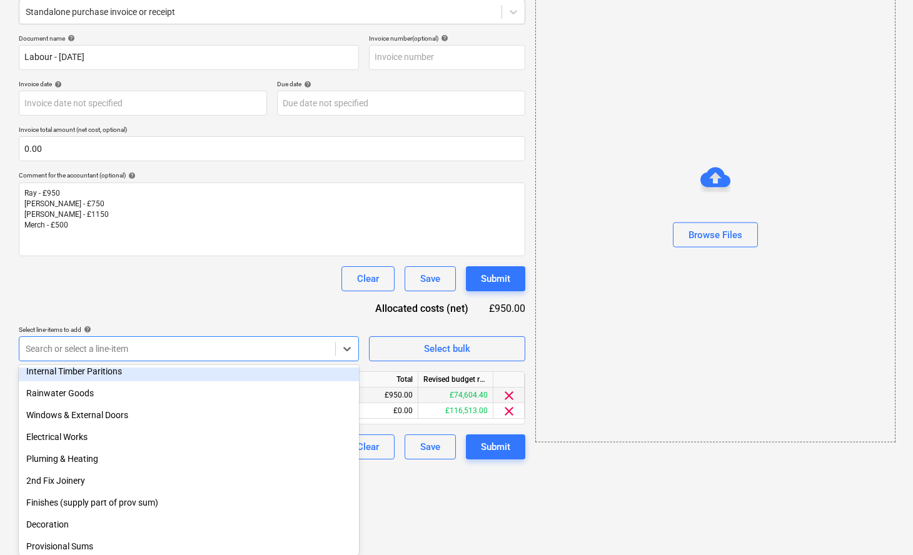
scroll to position [73, 0]
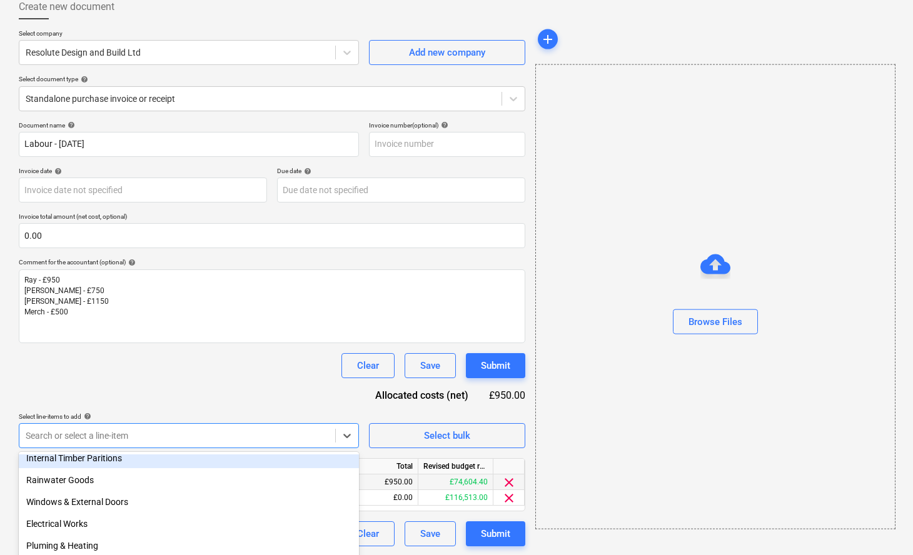
click at [180, 265] on div "Document name help Labour - [DATE] Invoice number (optional) help Invoice date …" at bounding box center [272, 333] width 507 height 425
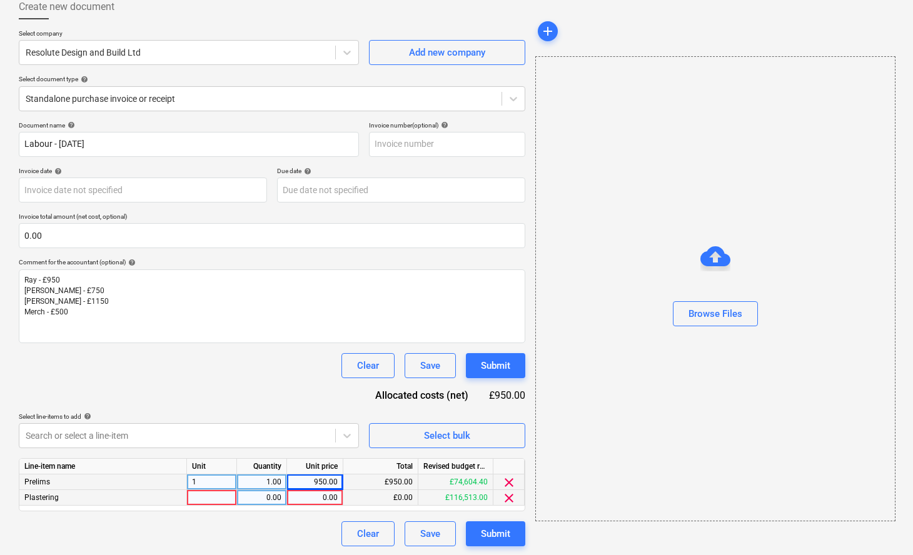
click at [511, 496] on span "clear" at bounding box center [509, 498] width 15 height 15
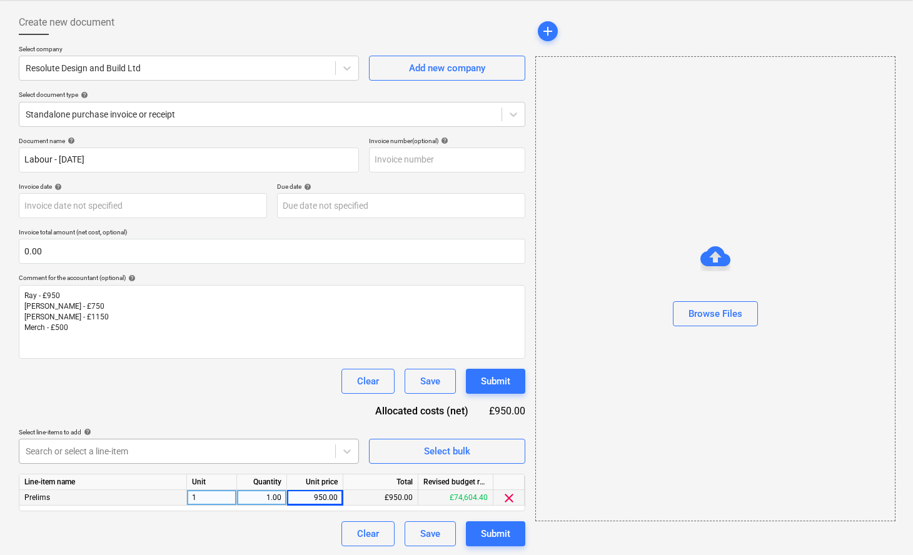
click at [90, 453] on body "Sales Projects Contacts Company Consolidated Invoices Inbox format_size keyboar…" at bounding box center [456, 219] width 913 height 555
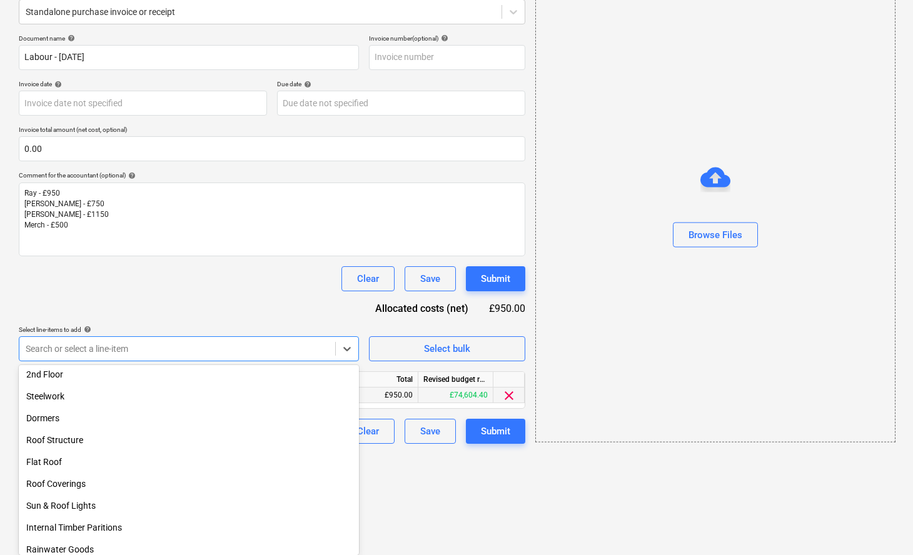
scroll to position [219, 0]
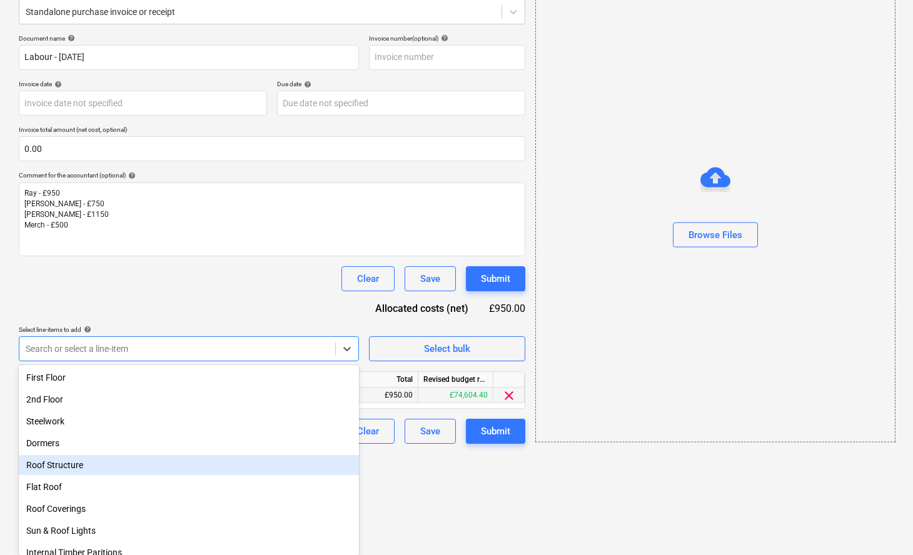
click at [124, 466] on div "Roof Structure" at bounding box center [189, 465] width 340 height 20
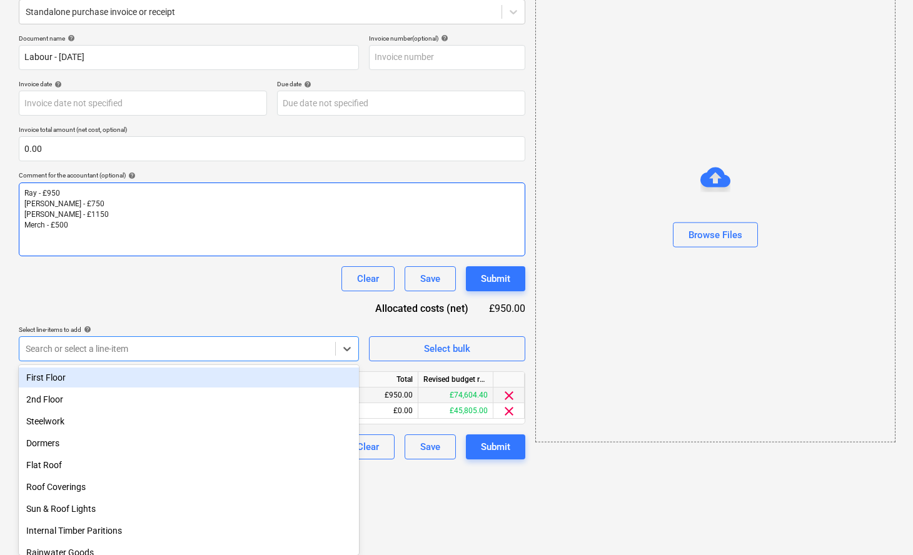
click at [161, 272] on div "Document name help Labour - [DATE] Invoice number (optional) help Invoice date …" at bounding box center [272, 246] width 507 height 425
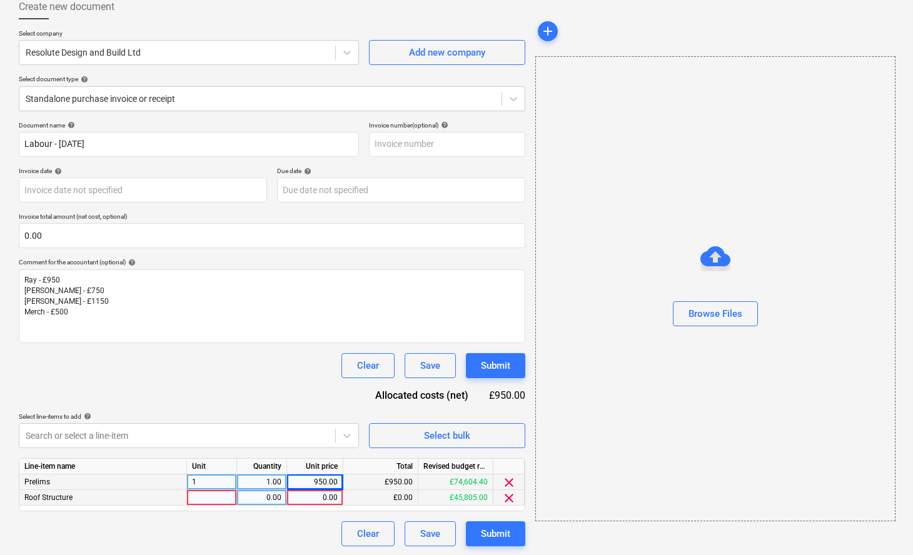
click at [197, 497] on div at bounding box center [212, 498] width 50 height 16
click at [257, 495] on div "0.00" at bounding box center [261, 498] width 39 height 16
click at [317, 493] on div "0.00" at bounding box center [315, 498] width 46 height 16
type input "2400"
click at [140, 378] on div "Document name help Labour - [DATE] Invoice number (optional) help Invoice date …" at bounding box center [272, 333] width 507 height 425
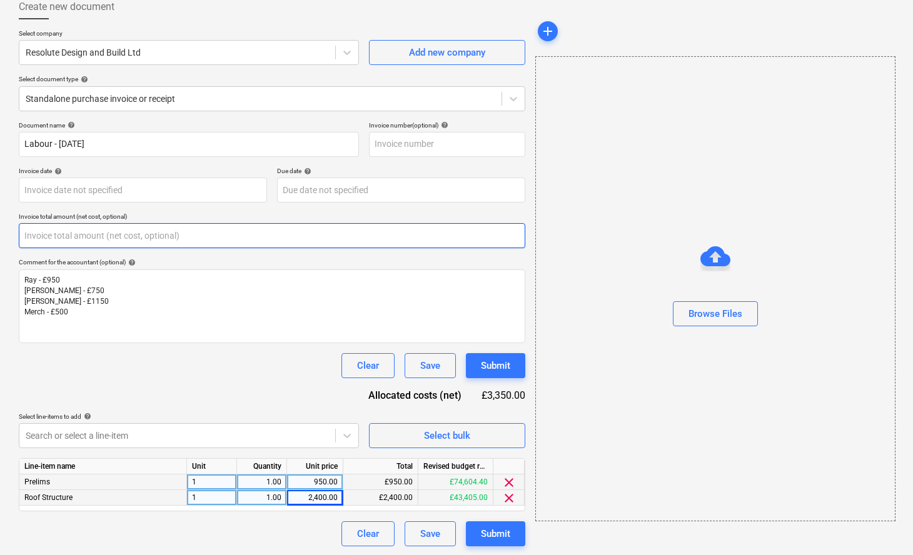
click at [70, 241] on input "text" at bounding box center [272, 235] width 507 height 25
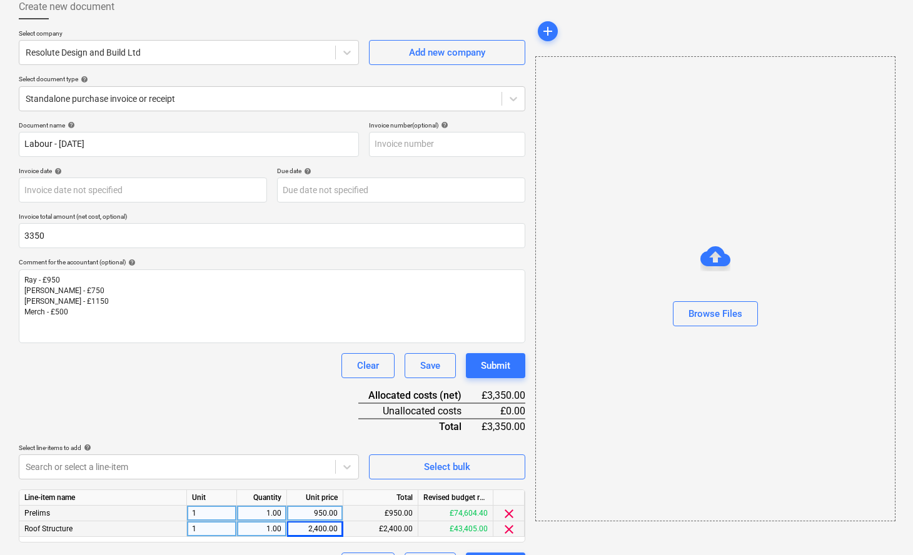
type input "3,350.00"
click at [188, 402] on div "Document name help Labour - [DATE] Invoice number (optional) help Invoice date …" at bounding box center [272, 349] width 507 height 457
click at [724, 315] on div "Browse Files" at bounding box center [716, 314] width 54 height 16
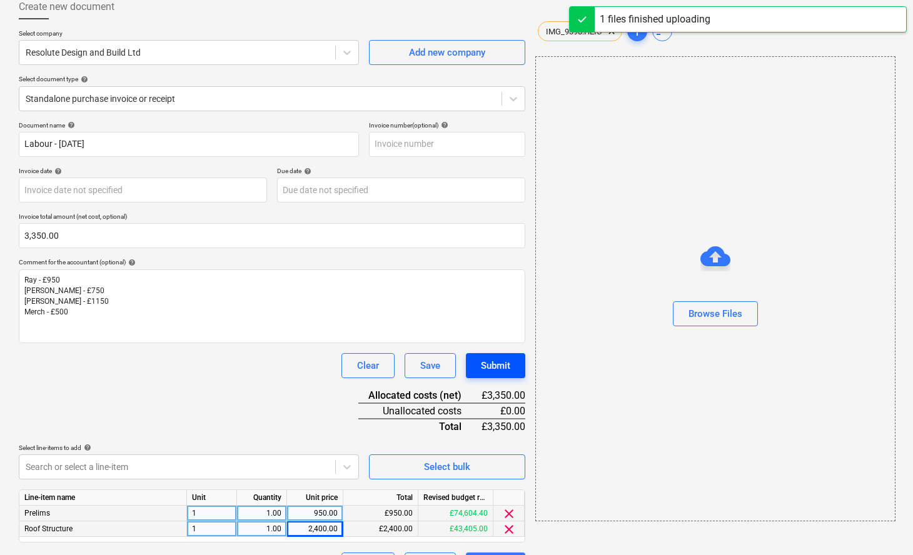
click at [515, 363] on button "Submit" at bounding box center [495, 365] width 59 height 25
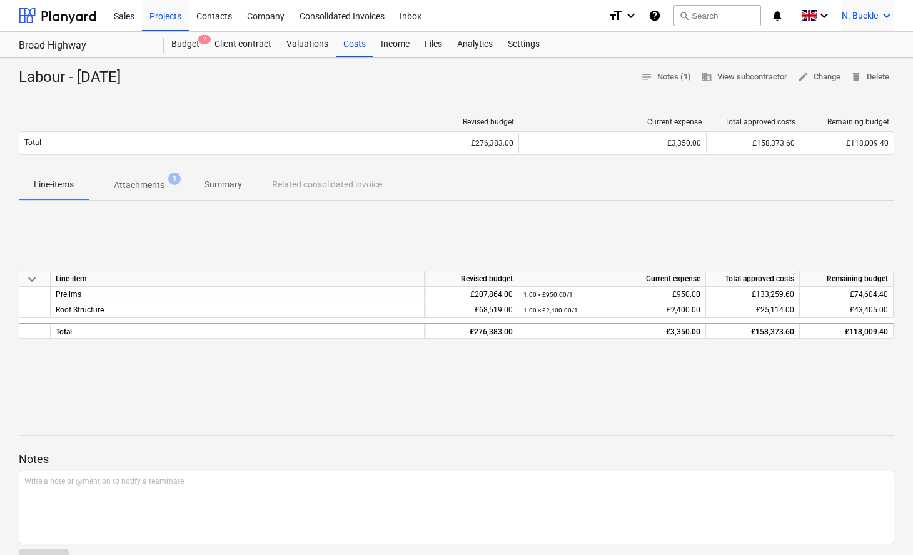
click at [882, 17] on icon "keyboard_arrow_down" at bounding box center [887, 15] width 15 height 15
click at [861, 69] on div "Log out" at bounding box center [856, 69] width 75 height 20
